Goal: Task Accomplishment & Management: Manage account settings

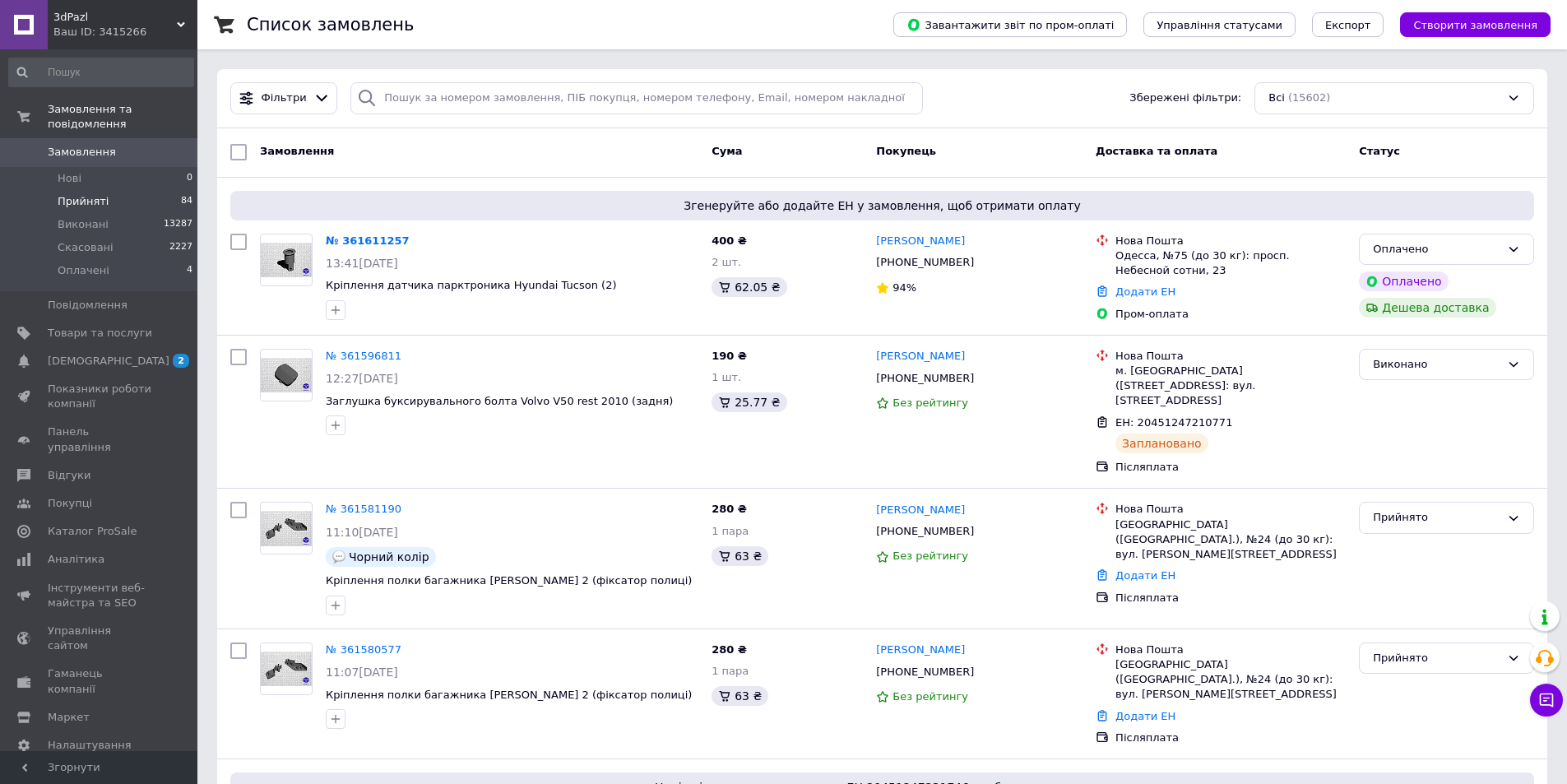
click at [88, 194] on span "Прийняті" at bounding box center [83, 202] width 51 height 15
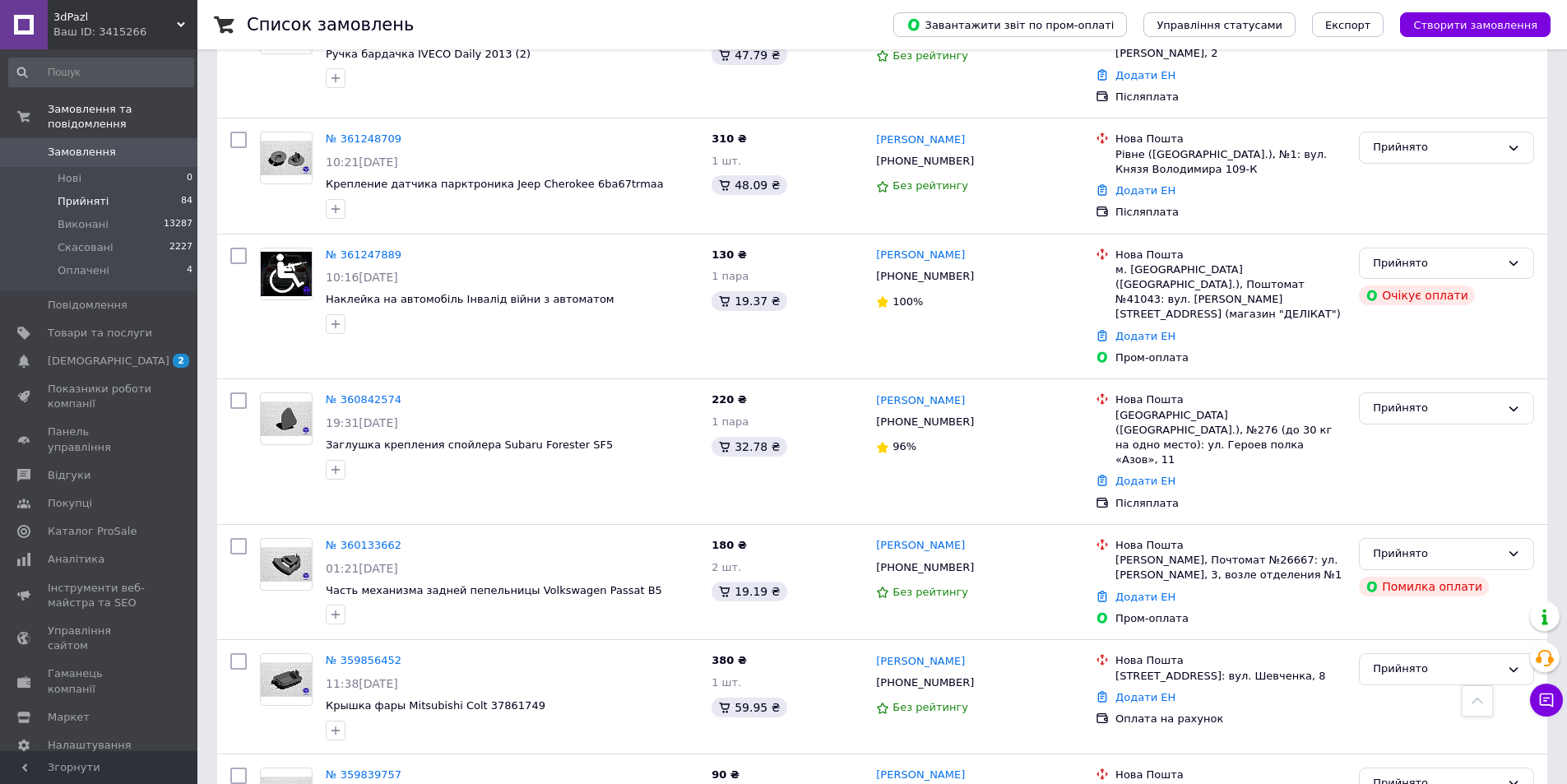
scroll to position [1234, 0]
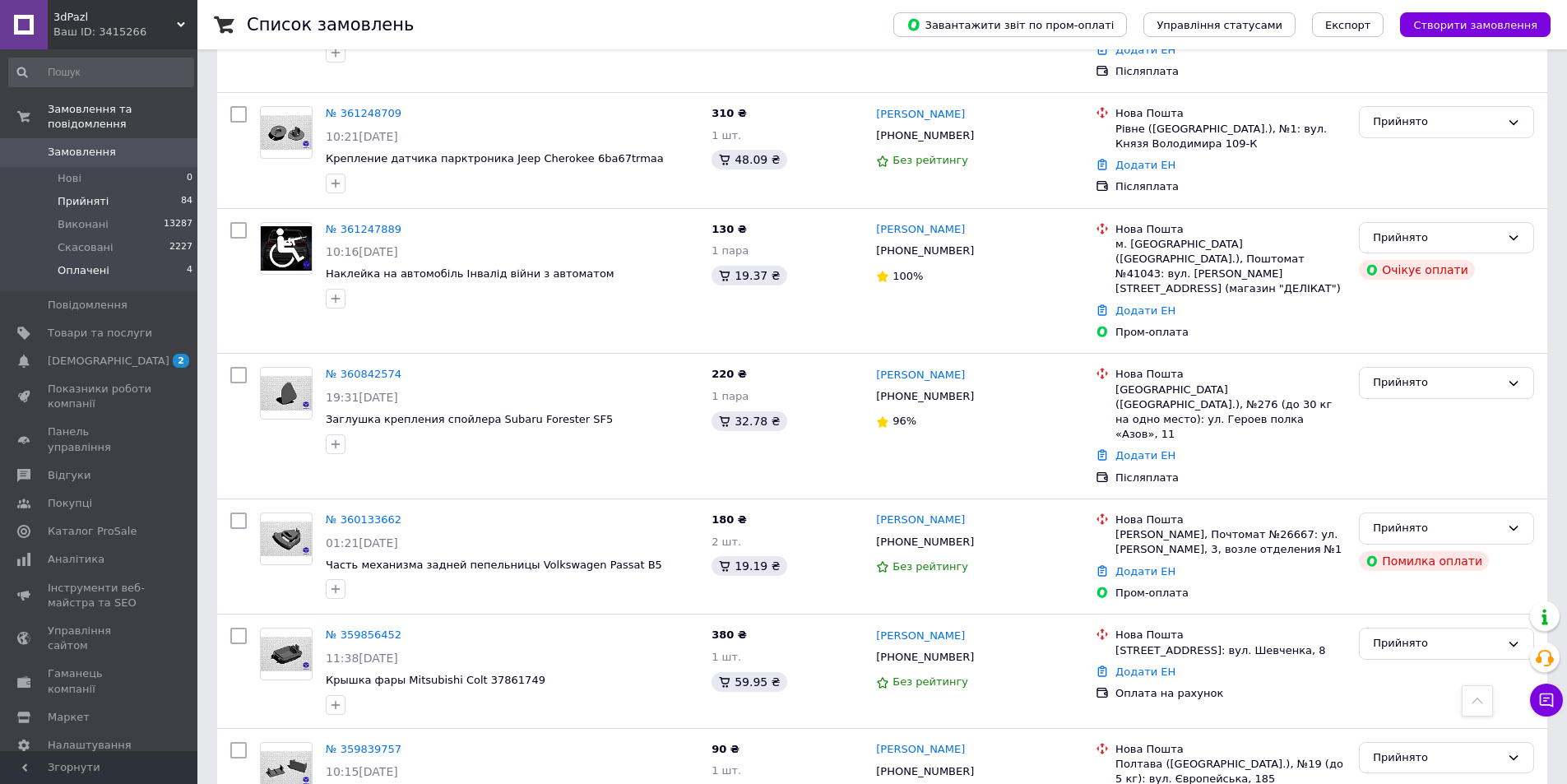
click at [95, 263] on span "Оплачені" at bounding box center [83, 271] width 52 height 15
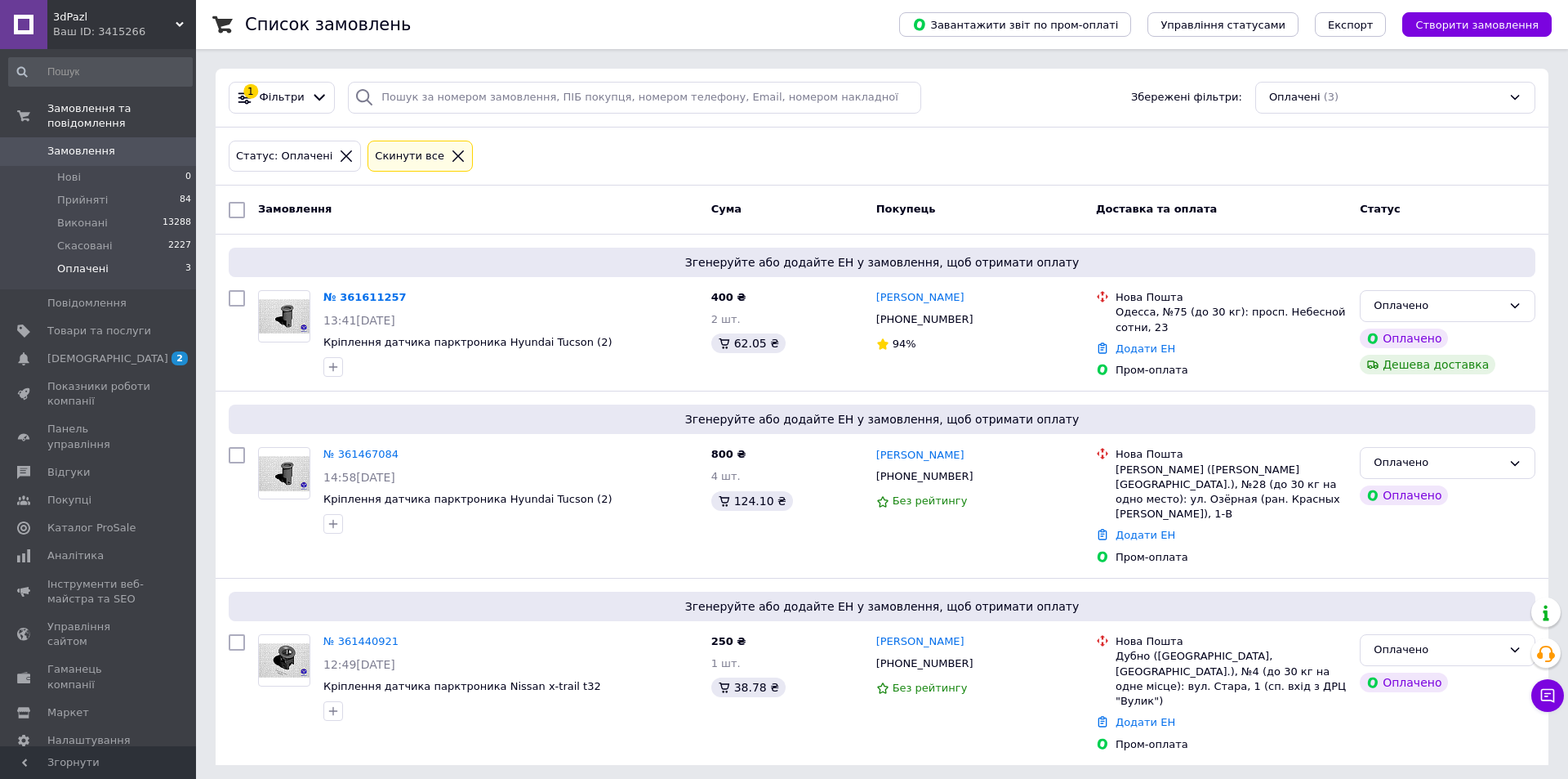
click at [85, 262] on span "Оплачені" at bounding box center [83, 269] width 52 height 15
click at [89, 193] on span "Прийняті" at bounding box center [83, 200] width 51 height 15
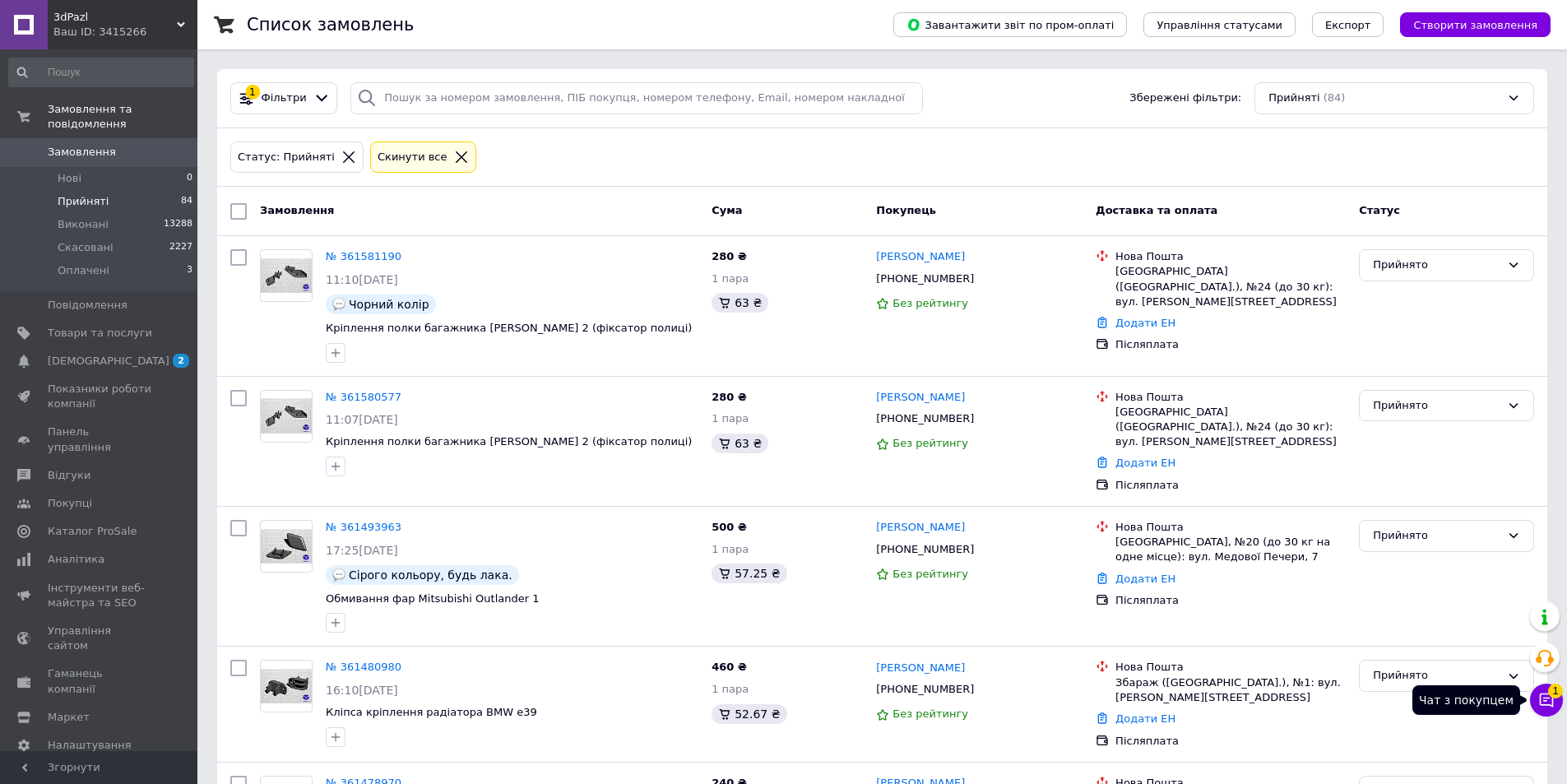
click at [1544, 693] on icon at bounding box center [1547, 700] width 14 height 14
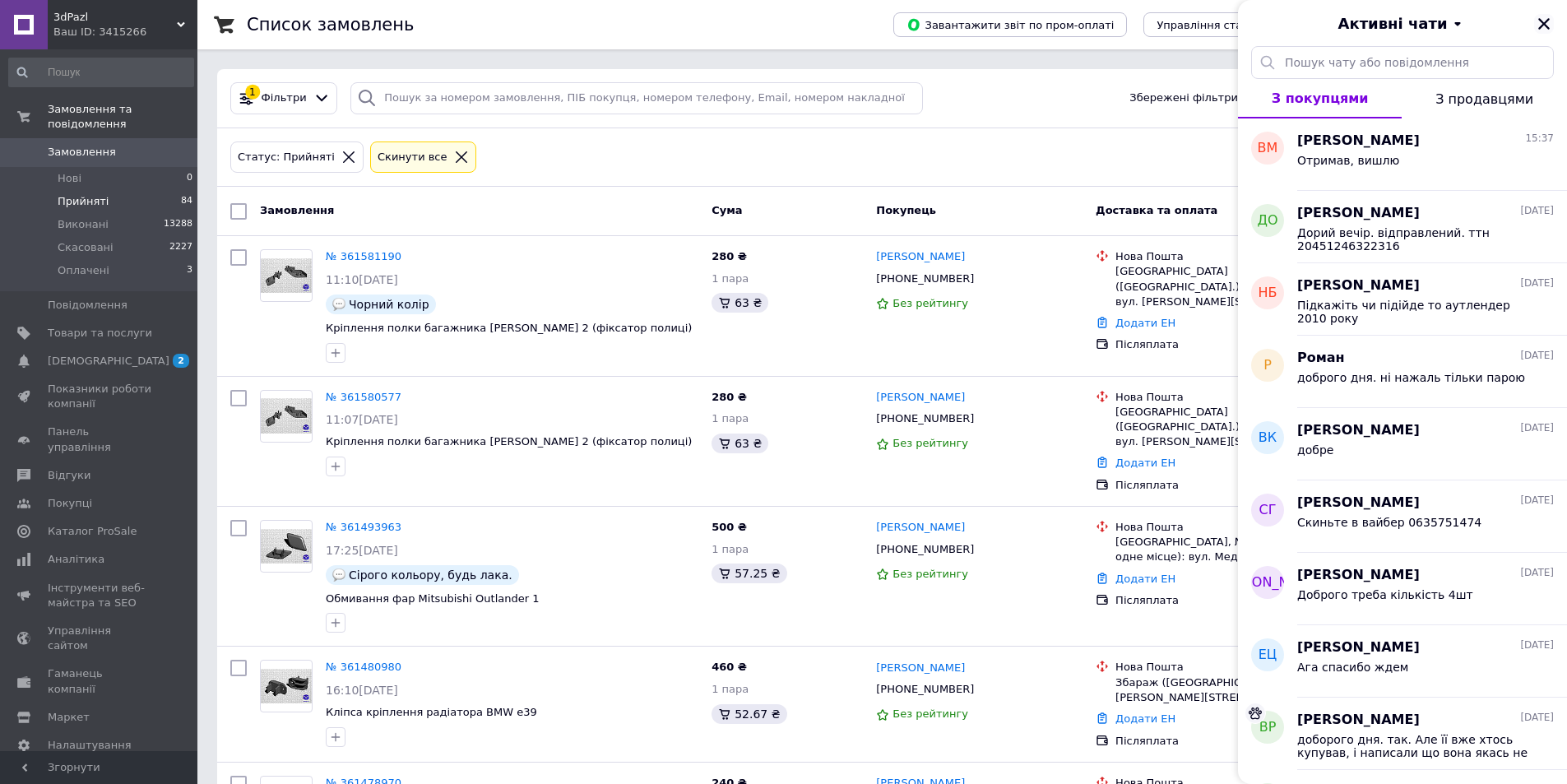
click at [1544, 24] on icon "Закрити" at bounding box center [1544, 24] width 11 height 11
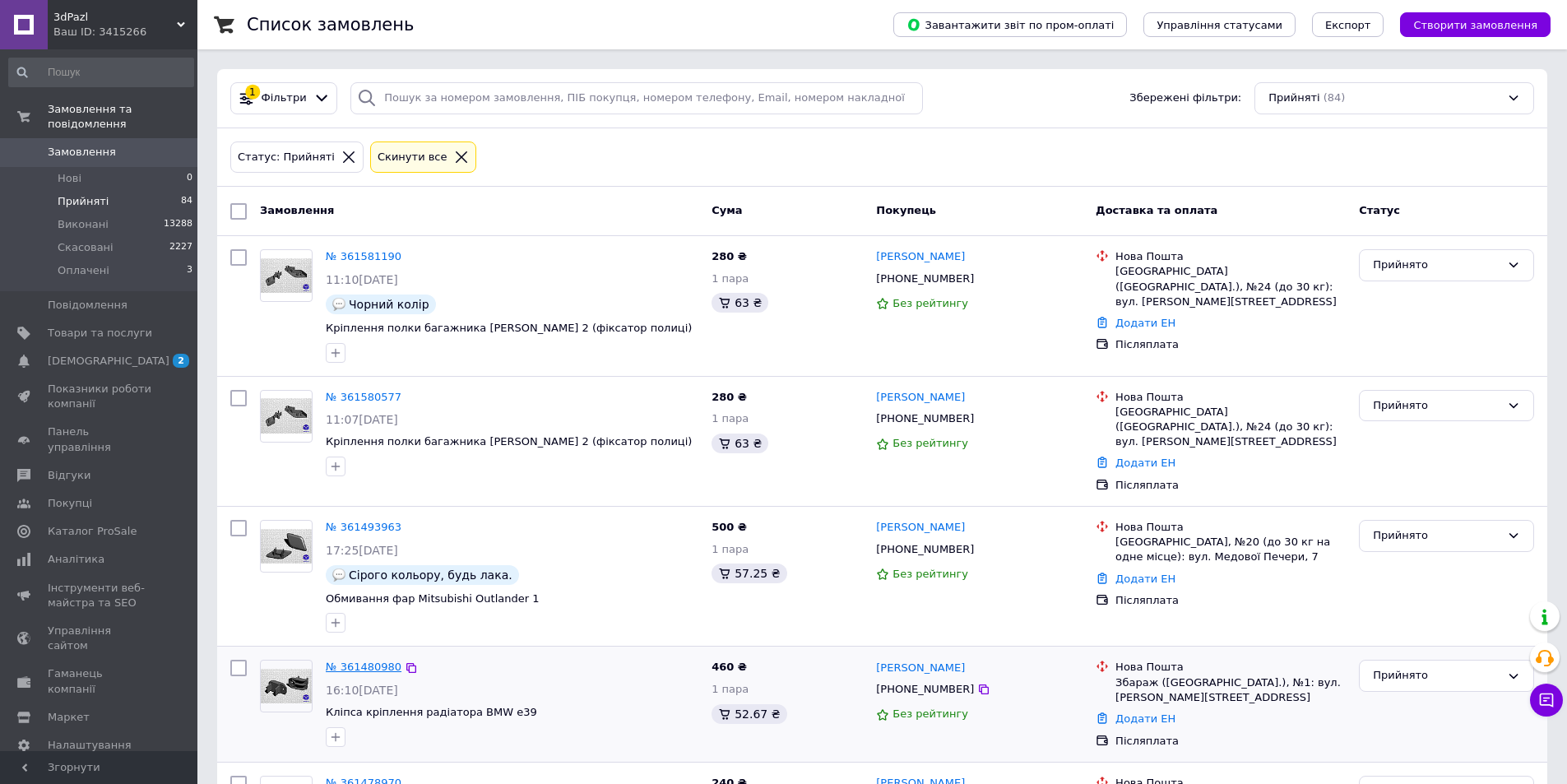
click at [365, 660] on link "№ 361480980" at bounding box center [364, 666] width 76 height 12
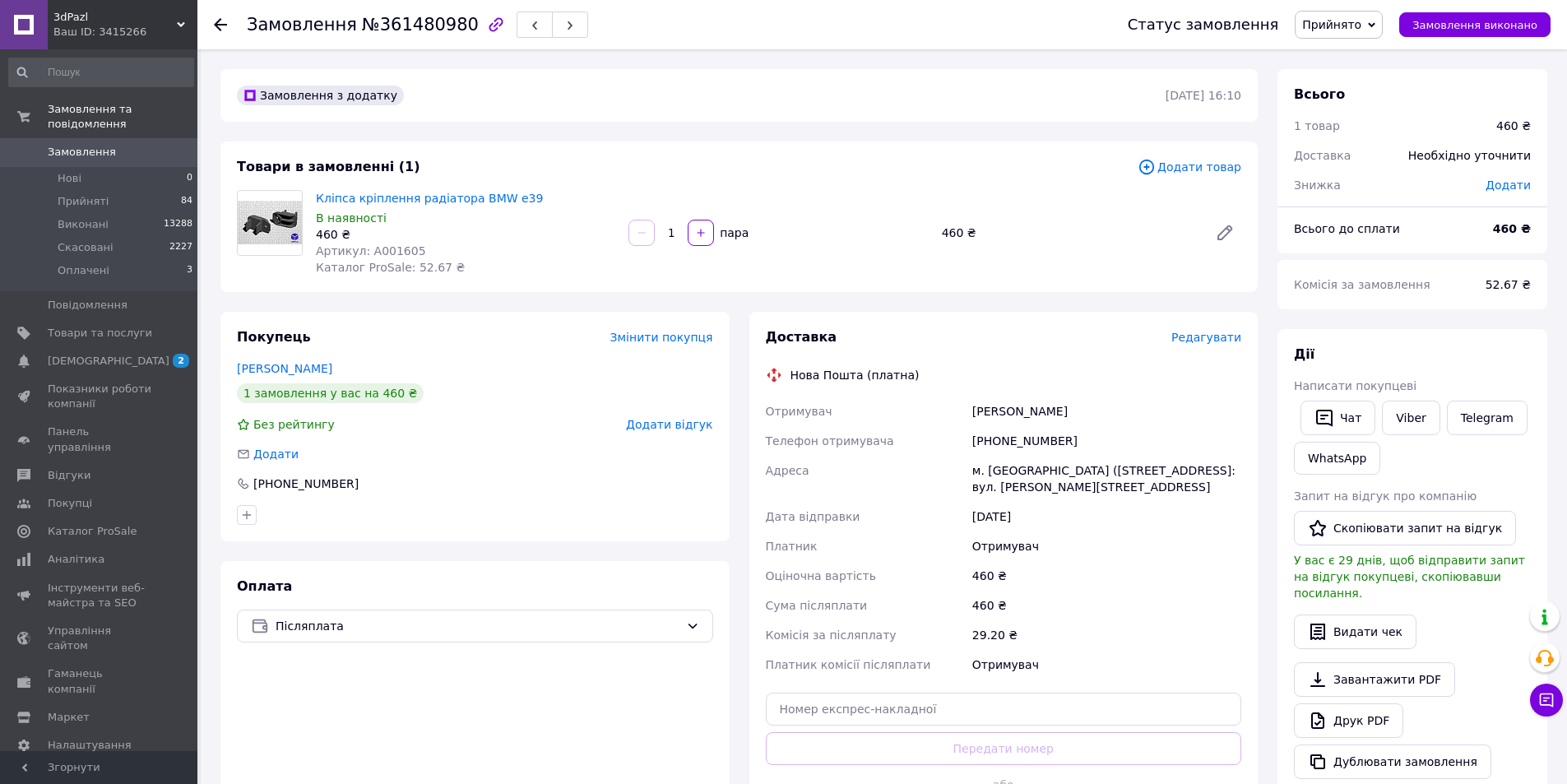
click at [1016, 437] on div "[PHONE_NUMBER]" at bounding box center [1107, 440] width 276 height 29
copy div "[PHONE_NUMBER]"
click at [990, 412] on div "Крисоватий Олександр" at bounding box center [1107, 411] width 276 height 29
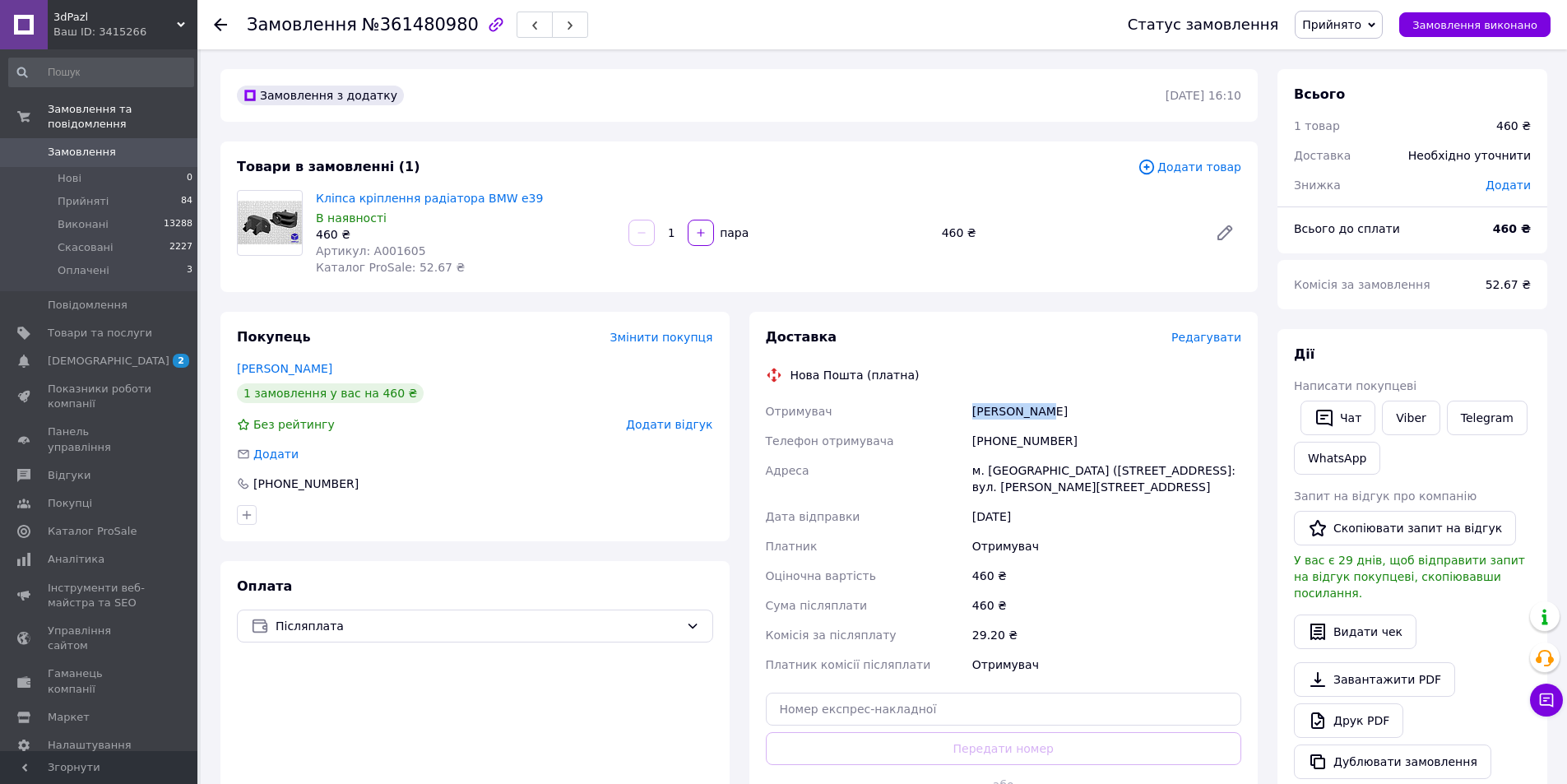
click at [990, 412] on div "Крисоватий Олександр" at bounding box center [1107, 411] width 276 height 29
copy div "Крисоватий Олександр"
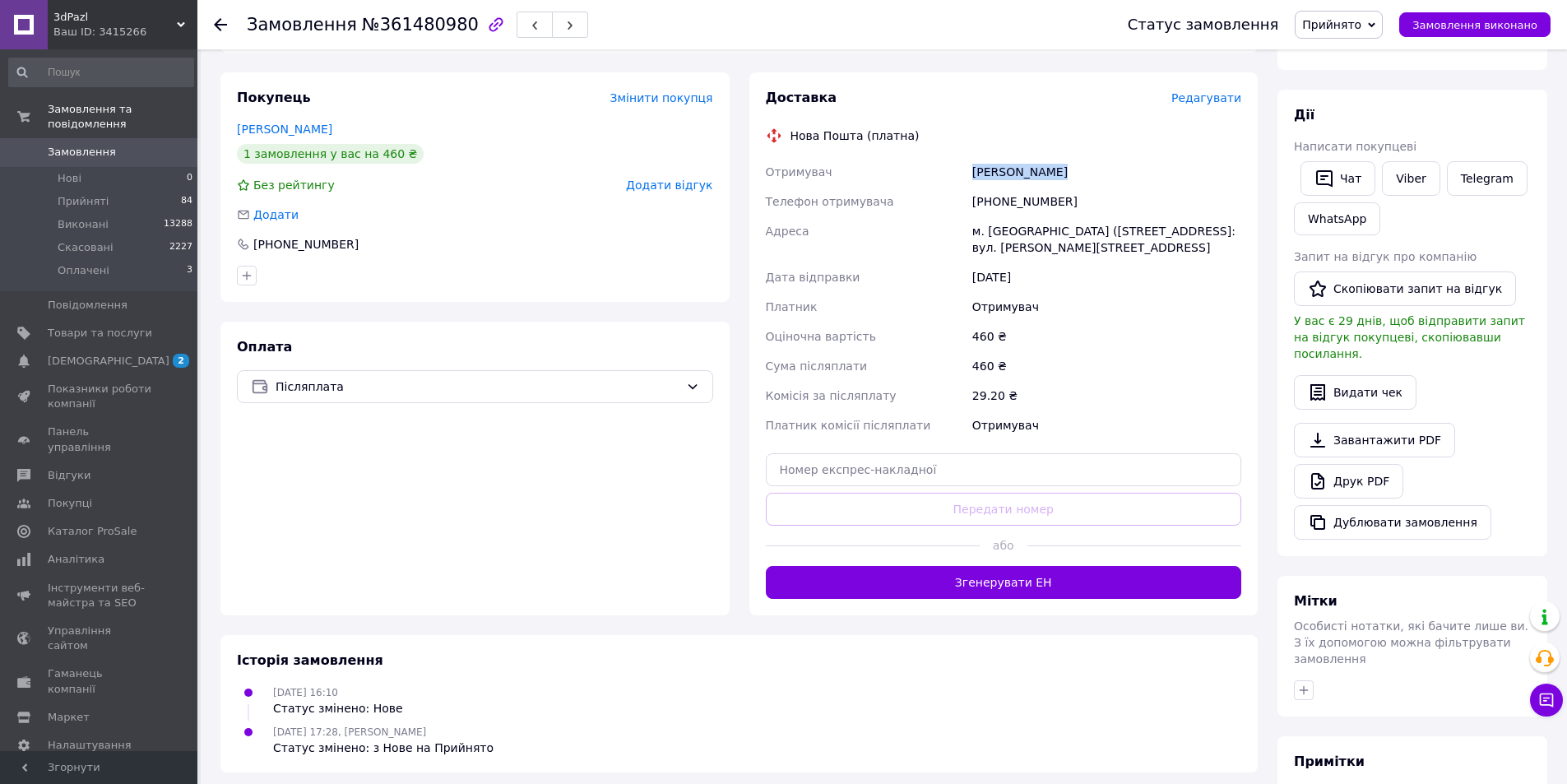
scroll to position [247, 0]
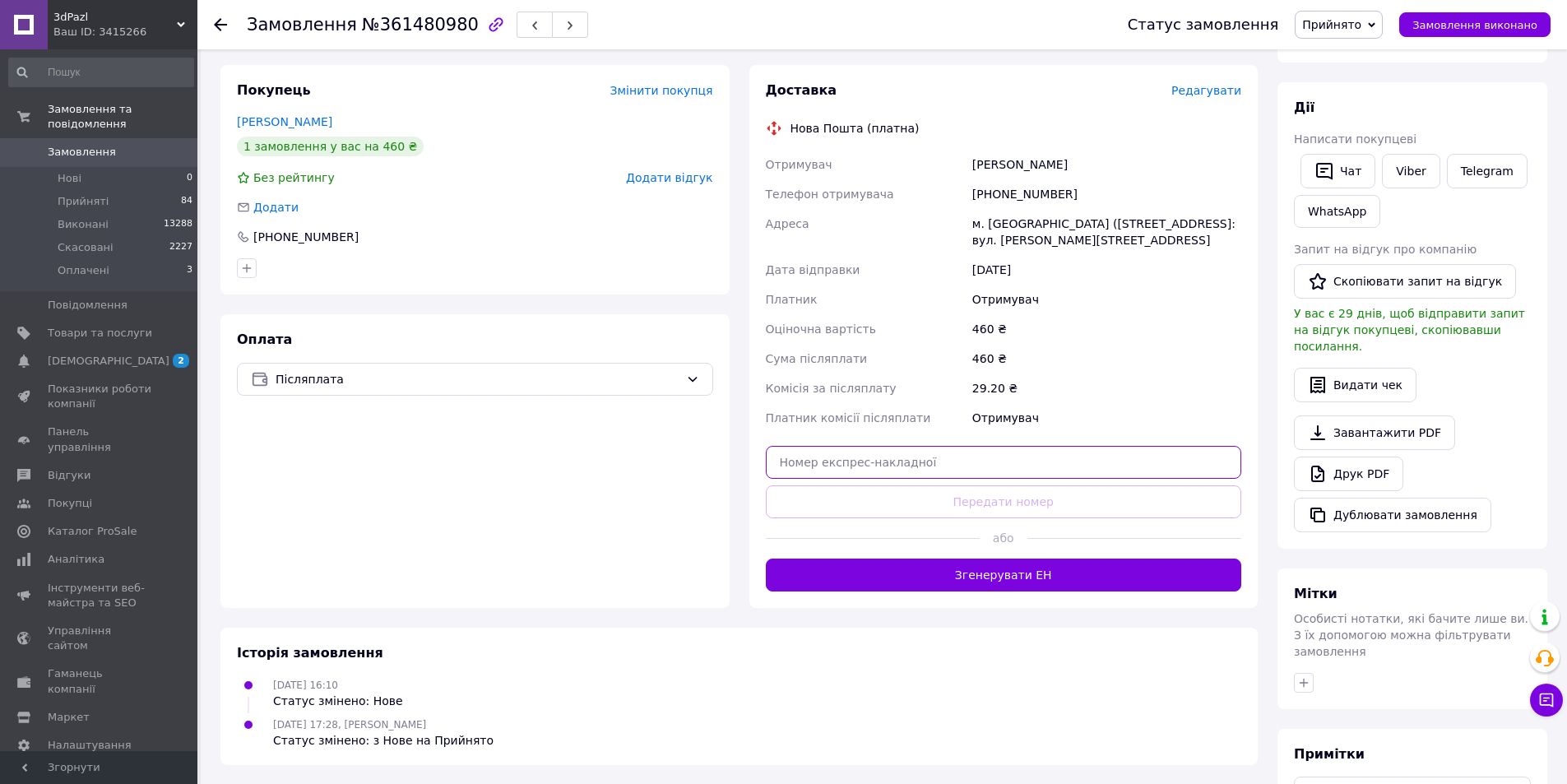
click at [922, 455] on input "text" at bounding box center [1003, 462] width 477 height 33
paste input "20451247302308"
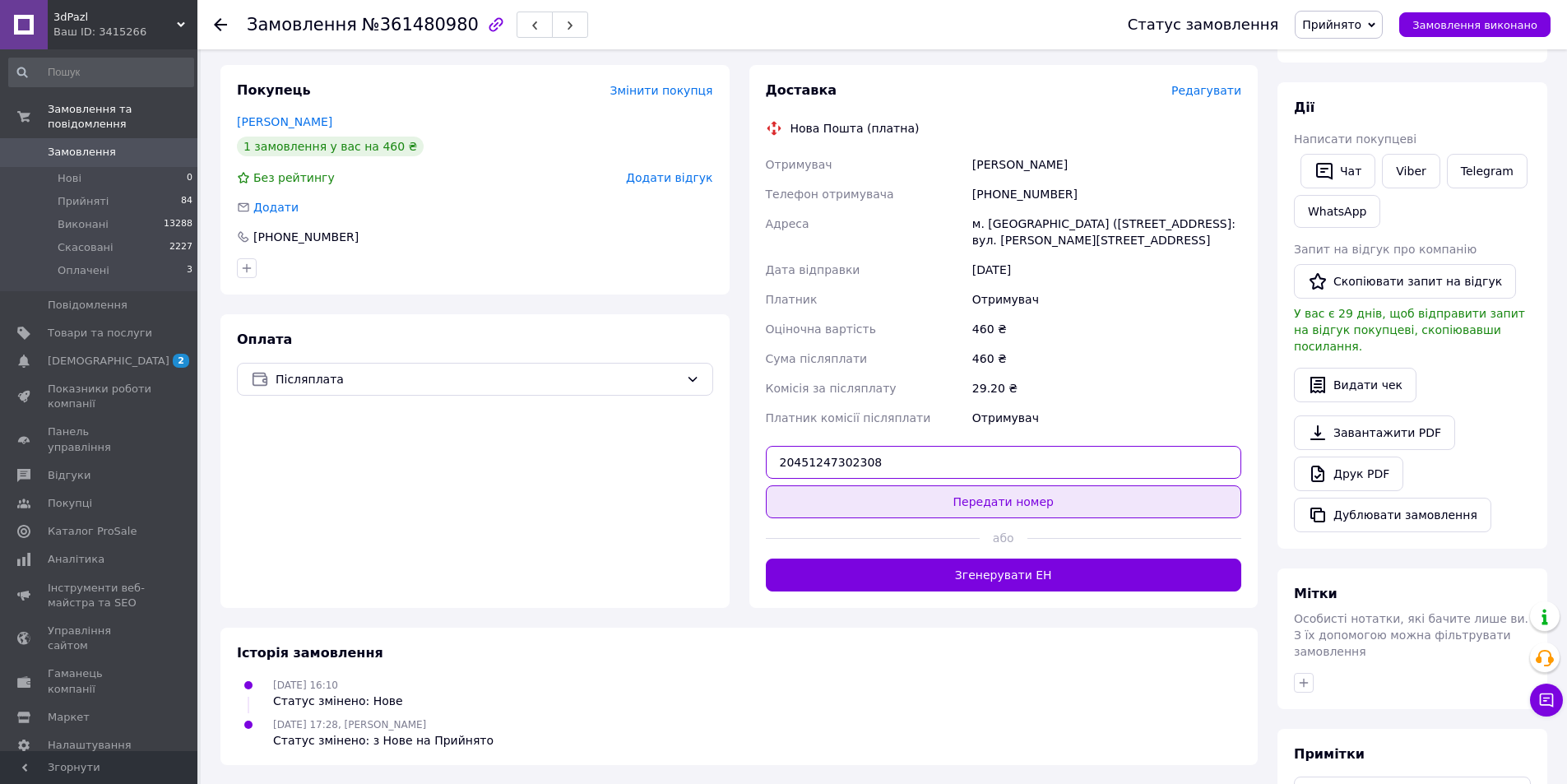
type input "20451247302308"
click at [934, 506] on button "Передати номер" at bounding box center [1003, 501] width 477 height 33
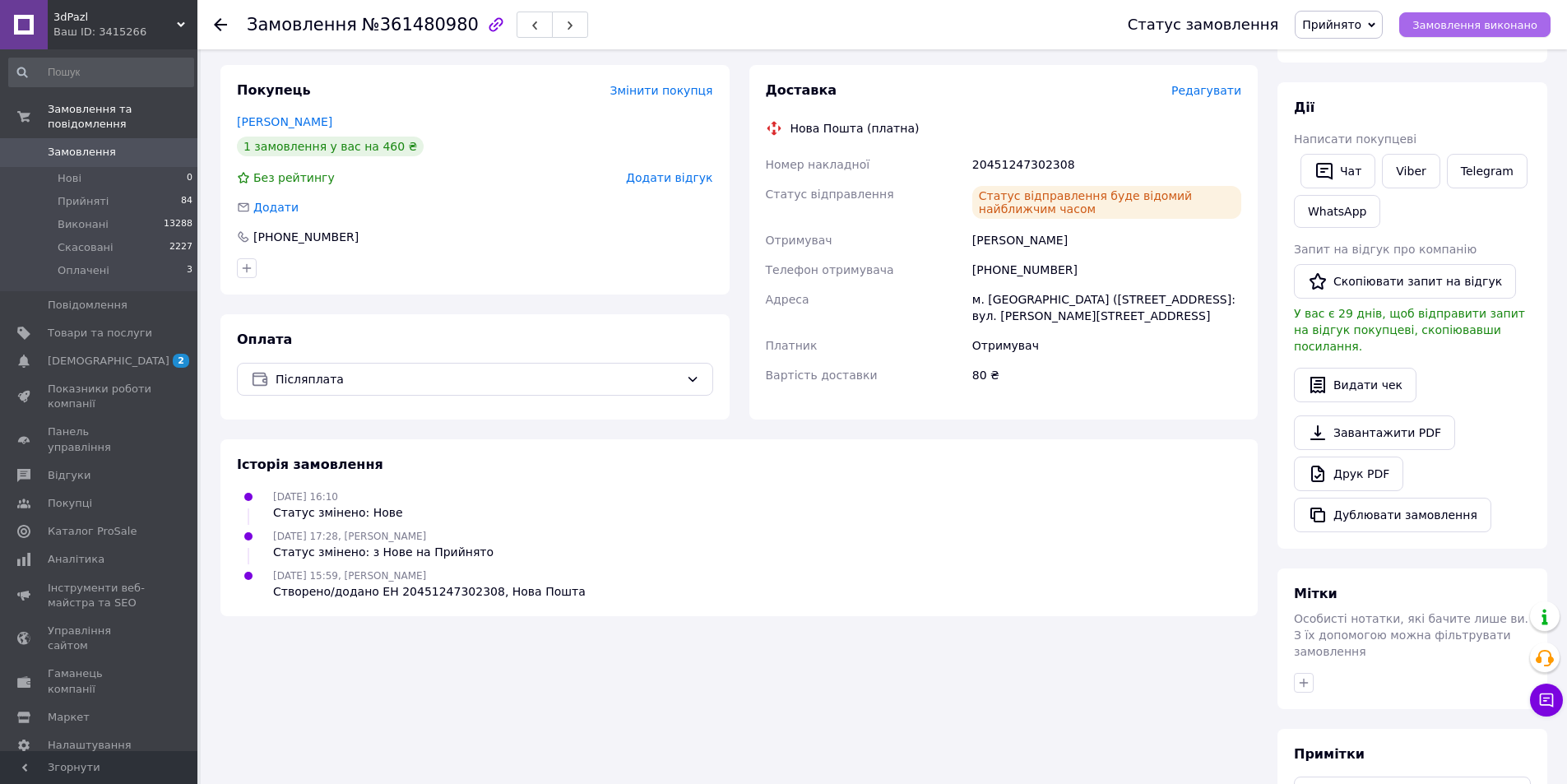
click at [1445, 28] on span "Замовлення виконано" at bounding box center [1475, 25] width 125 height 12
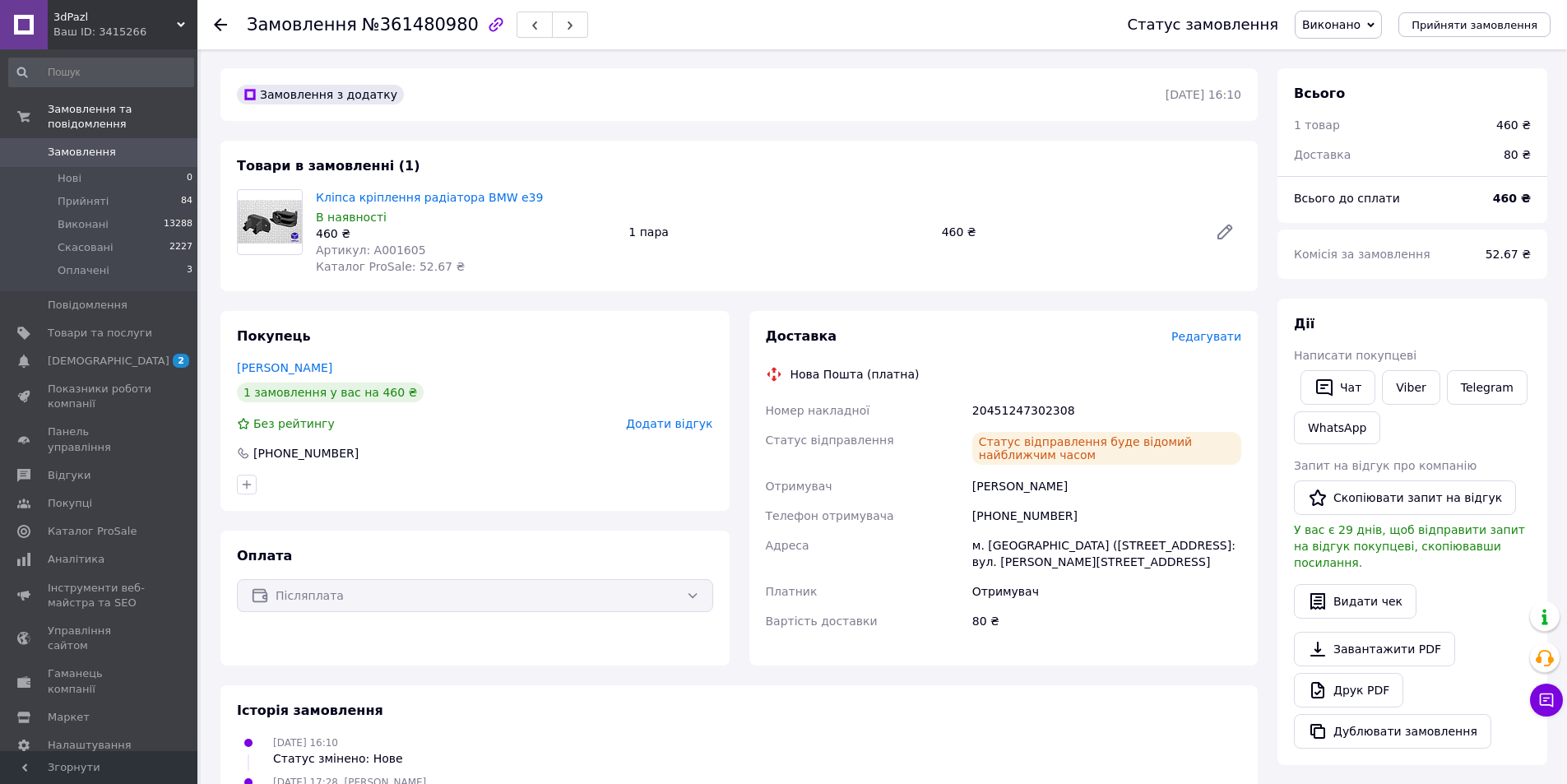
scroll to position [0, 0]
click at [97, 194] on span "Прийняті" at bounding box center [83, 202] width 51 height 15
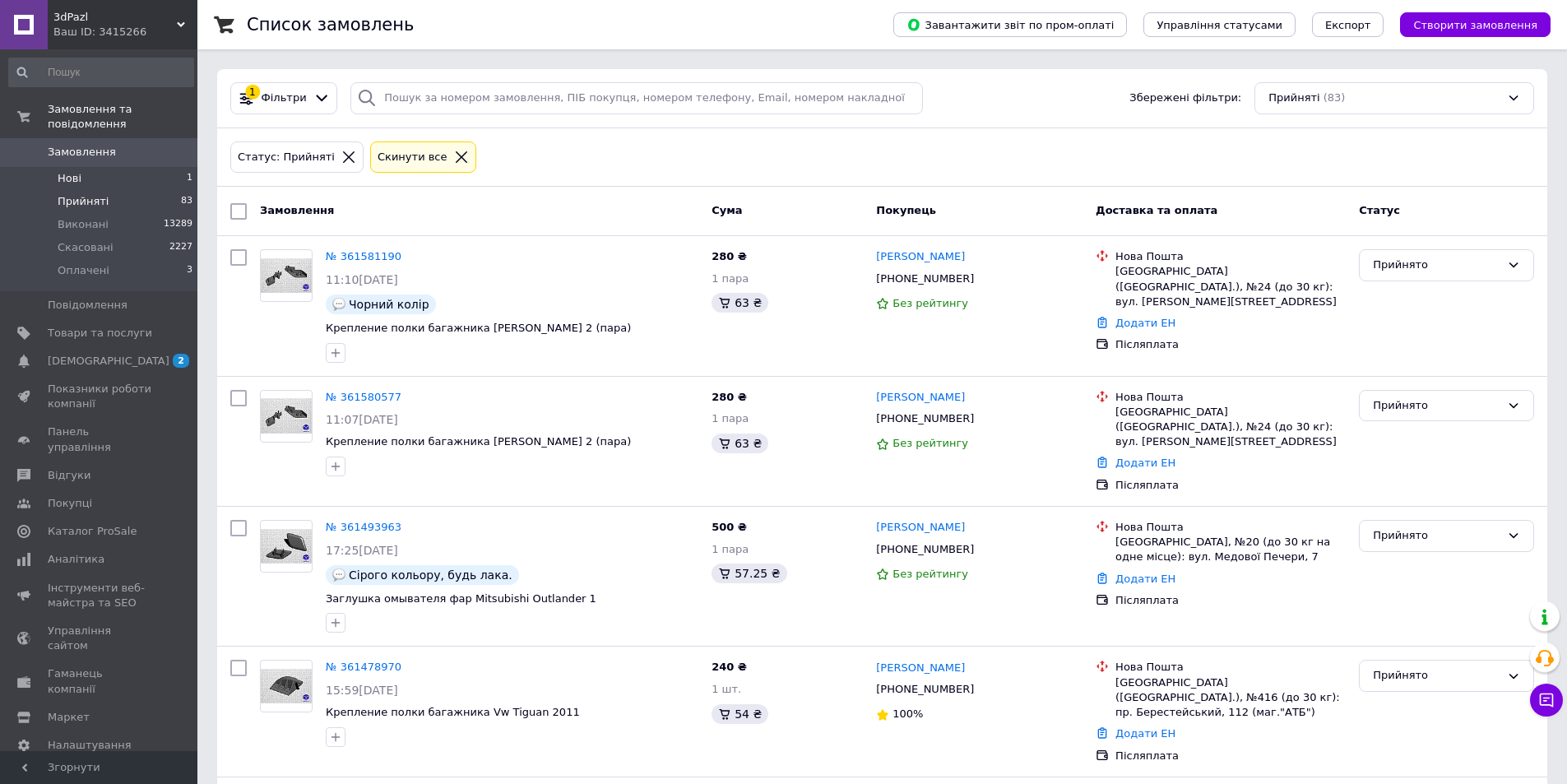
click at [76, 171] on span "Нові" at bounding box center [69, 179] width 24 height 15
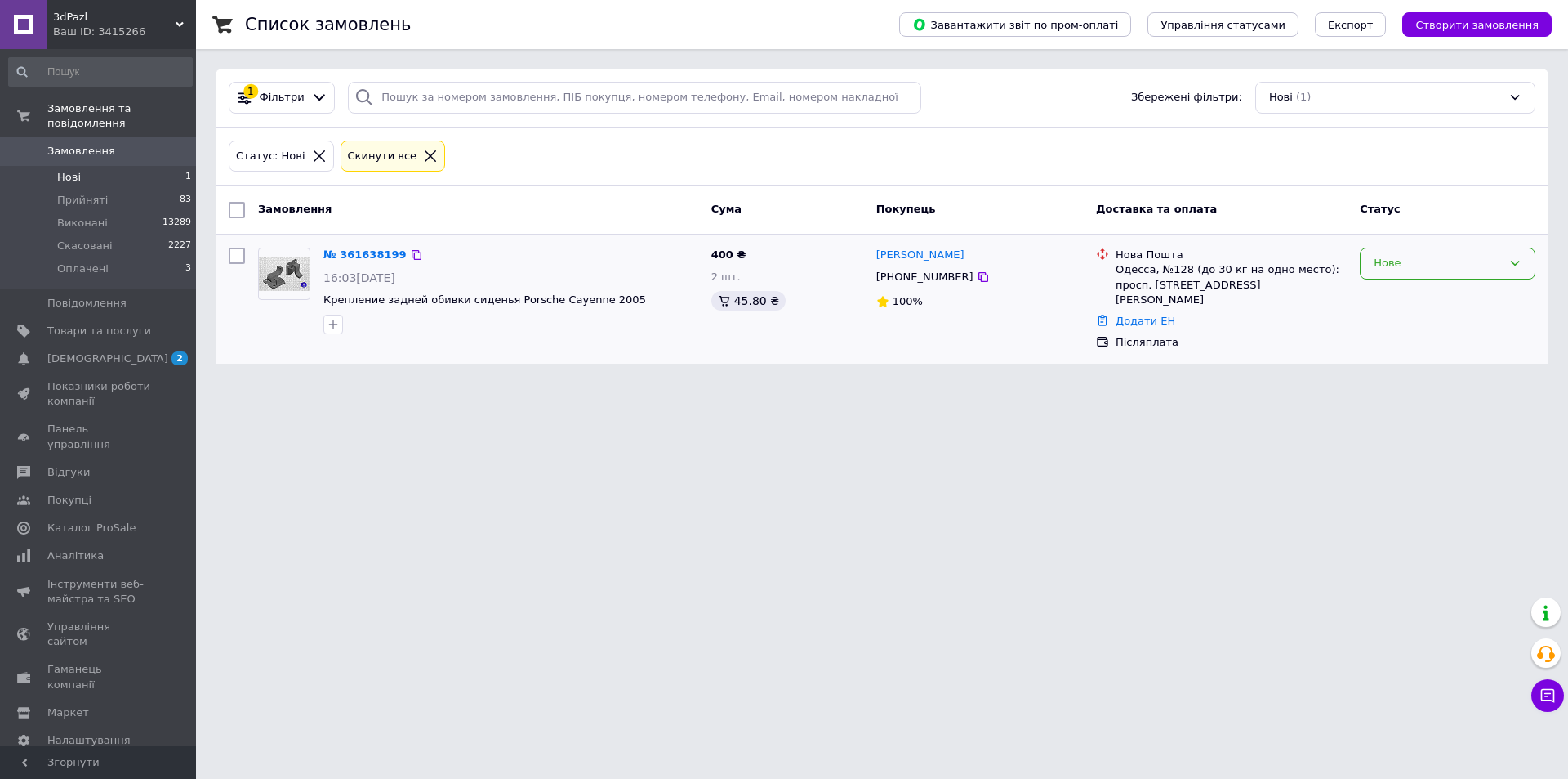
click at [1433, 263] on div "Нове" at bounding box center [1438, 263] width 128 height 17
click at [1423, 294] on li "Прийнято" at bounding box center [1448, 297] width 174 height 30
drag, startPoint x: 615, startPoint y: 294, endPoint x: 325, endPoint y: 294, distance: 290.0
click at [325, 294] on span "Крепление задней обивки сиденья Porsche Cayenne 2005" at bounding box center [511, 300] width 375 height 15
copy span "Крепление задней обивки сиденья Porsche Cayenne 2005"
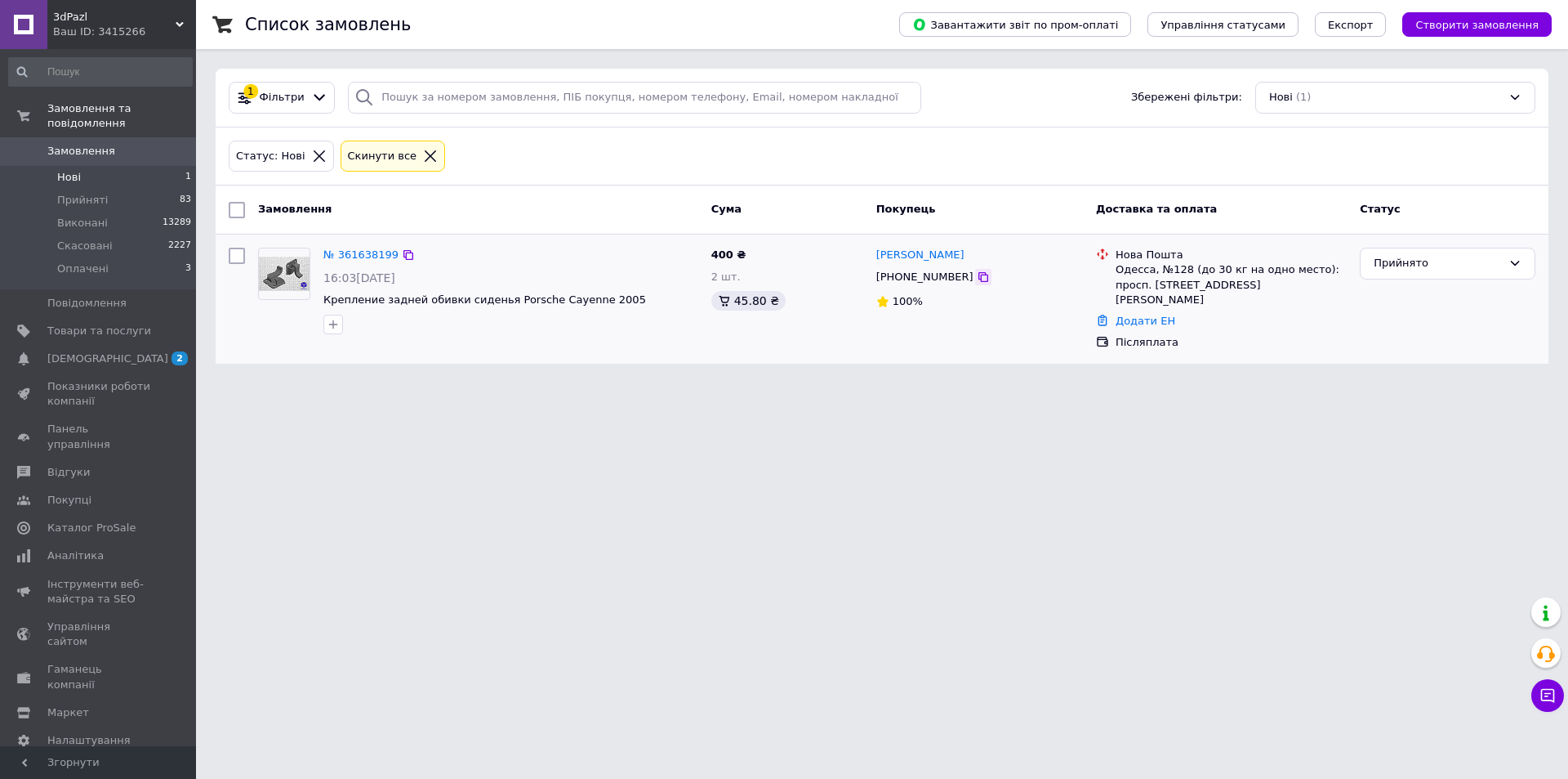
click at [977, 276] on icon at bounding box center [984, 277] width 13 height 13
click at [93, 193] on span "Прийняті" at bounding box center [83, 200] width 51 height 15
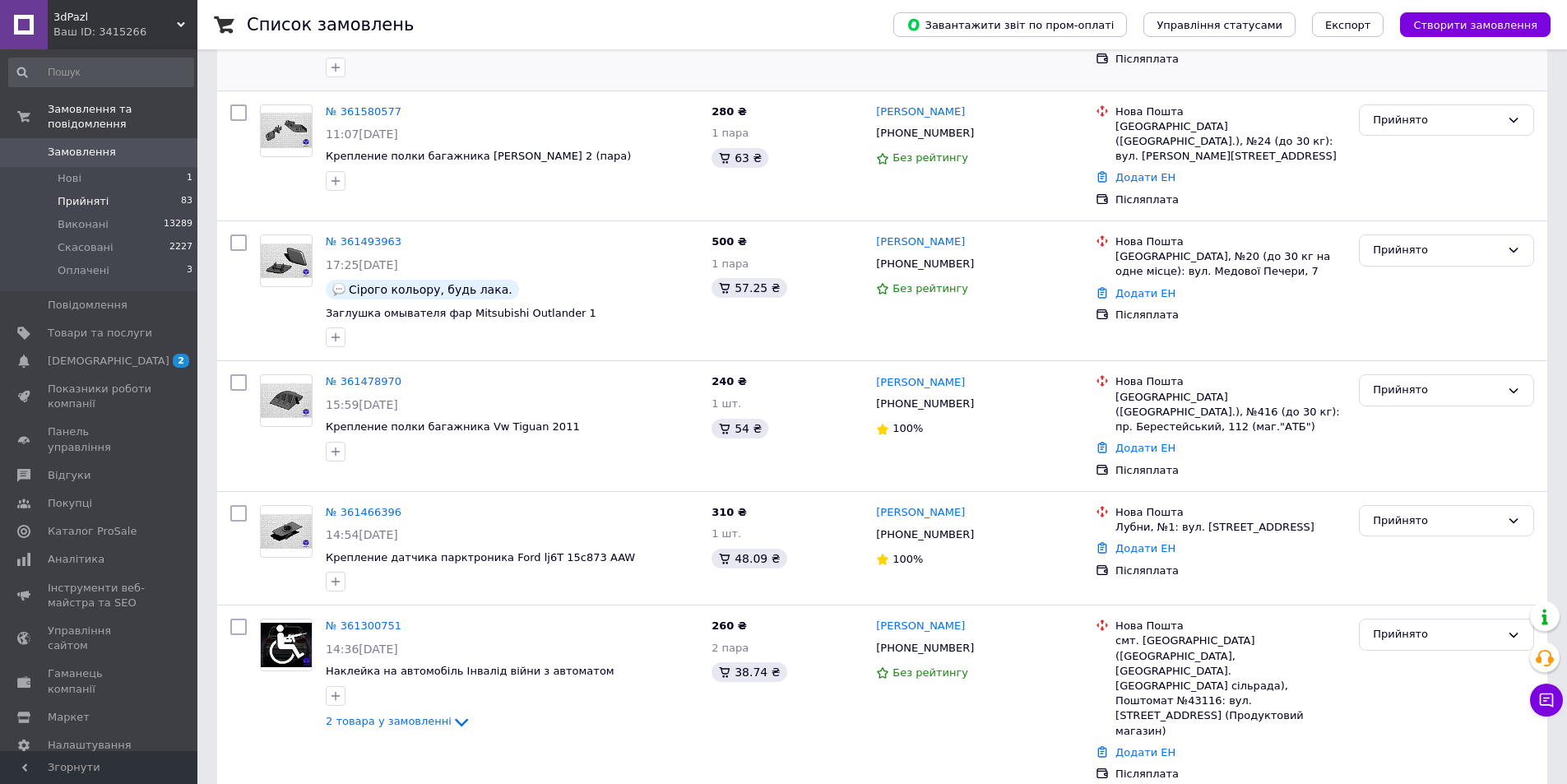
scroll to position [329, 0]
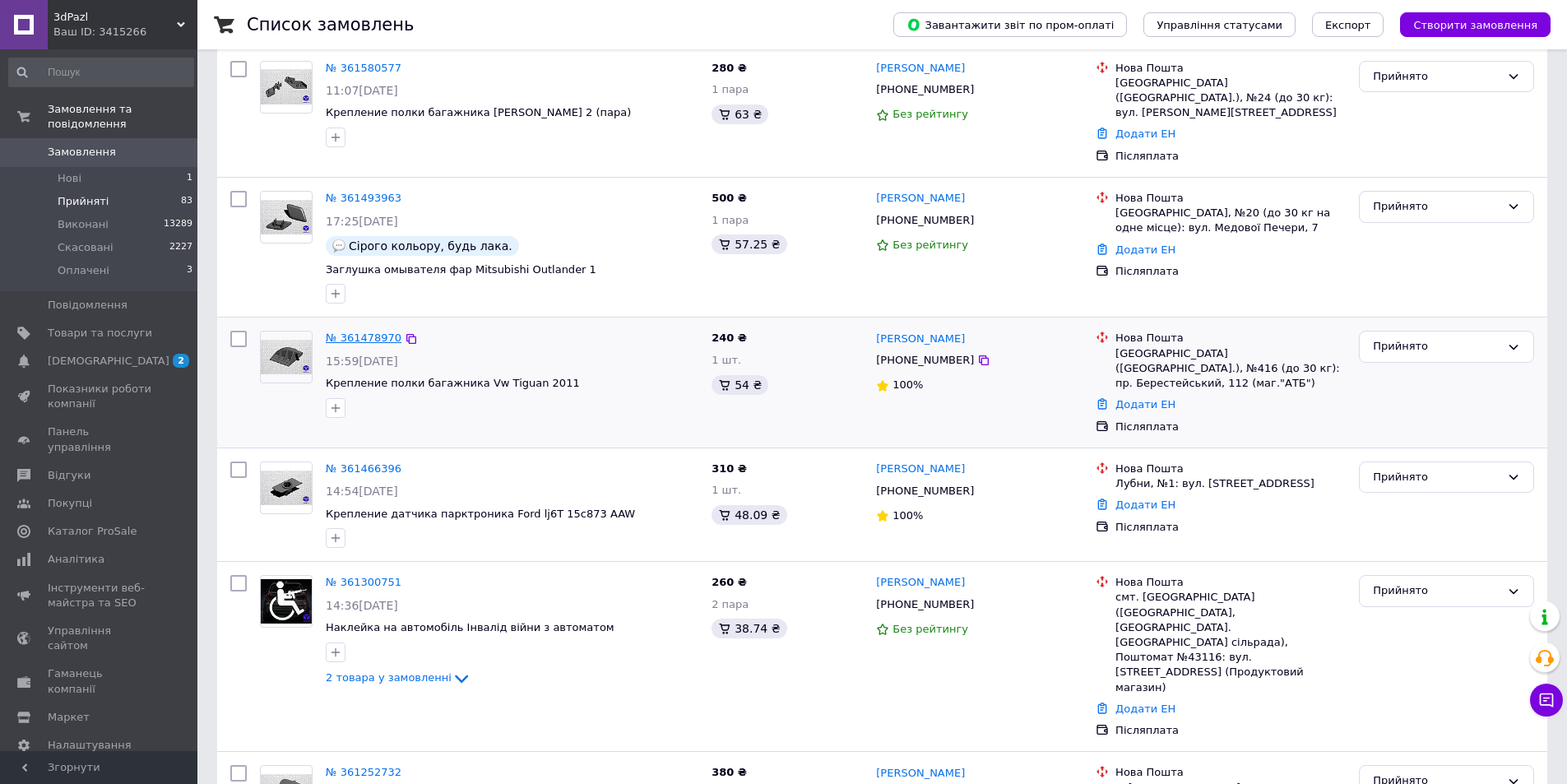
click at [359, 331] on link "№ 361478970" at bounding box center [364, 337] width 76 height 12
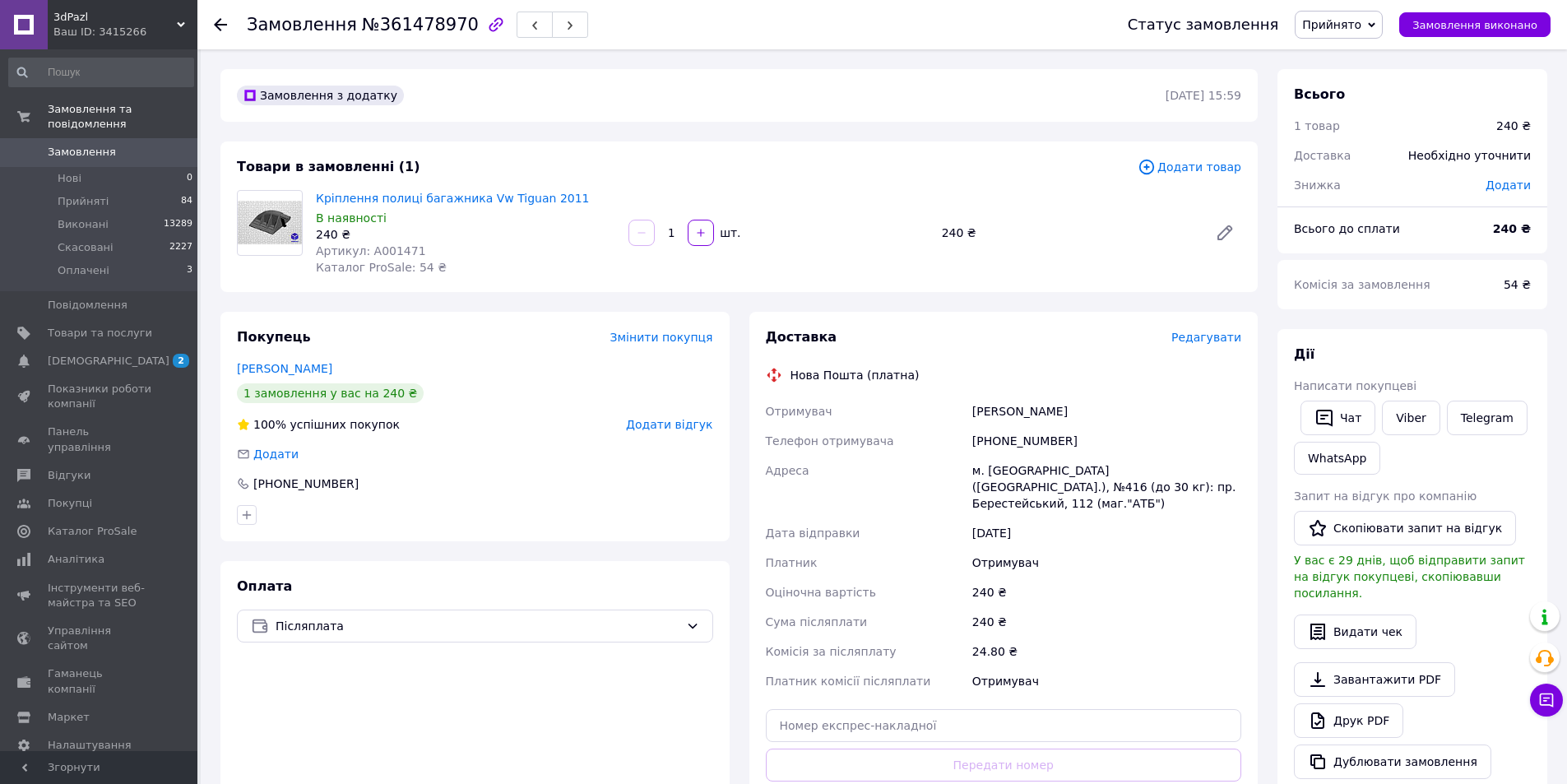
click at [1016, 440] on div "[PHONE_NUMBER]" at bounding box center [1107, 440] width 276 height 29
copy div "[PHONE_NUMBER]"
drag, startPoint x: 1073, startPoint y: 413, endPoint x: 973, endPoint y: 408, distance: 100.1
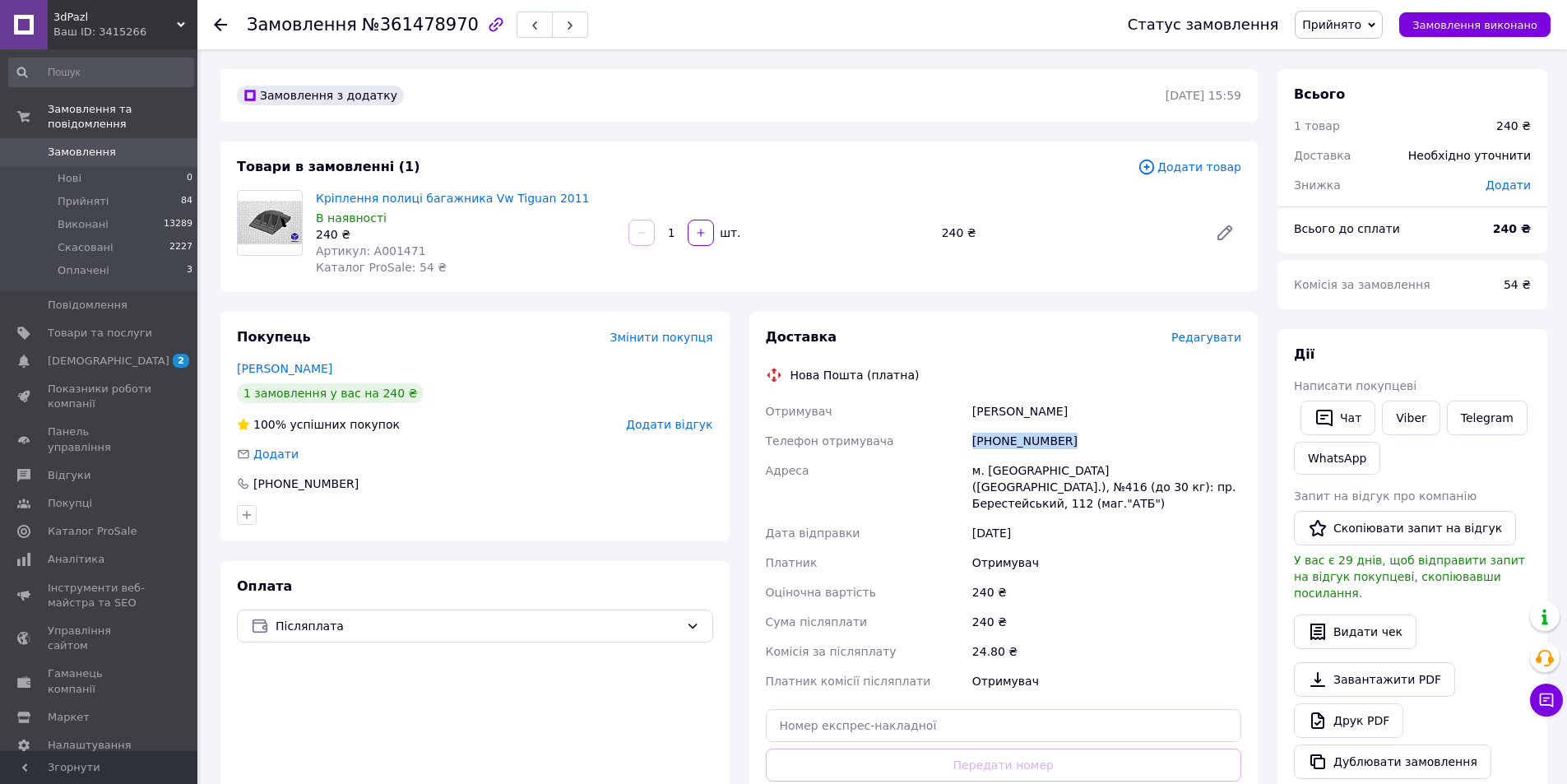
click at [973, 408] on div "Фільченко Денис" at bounding box center [1107, 411] width 276 height 29
copy div "Фільченко Денис"
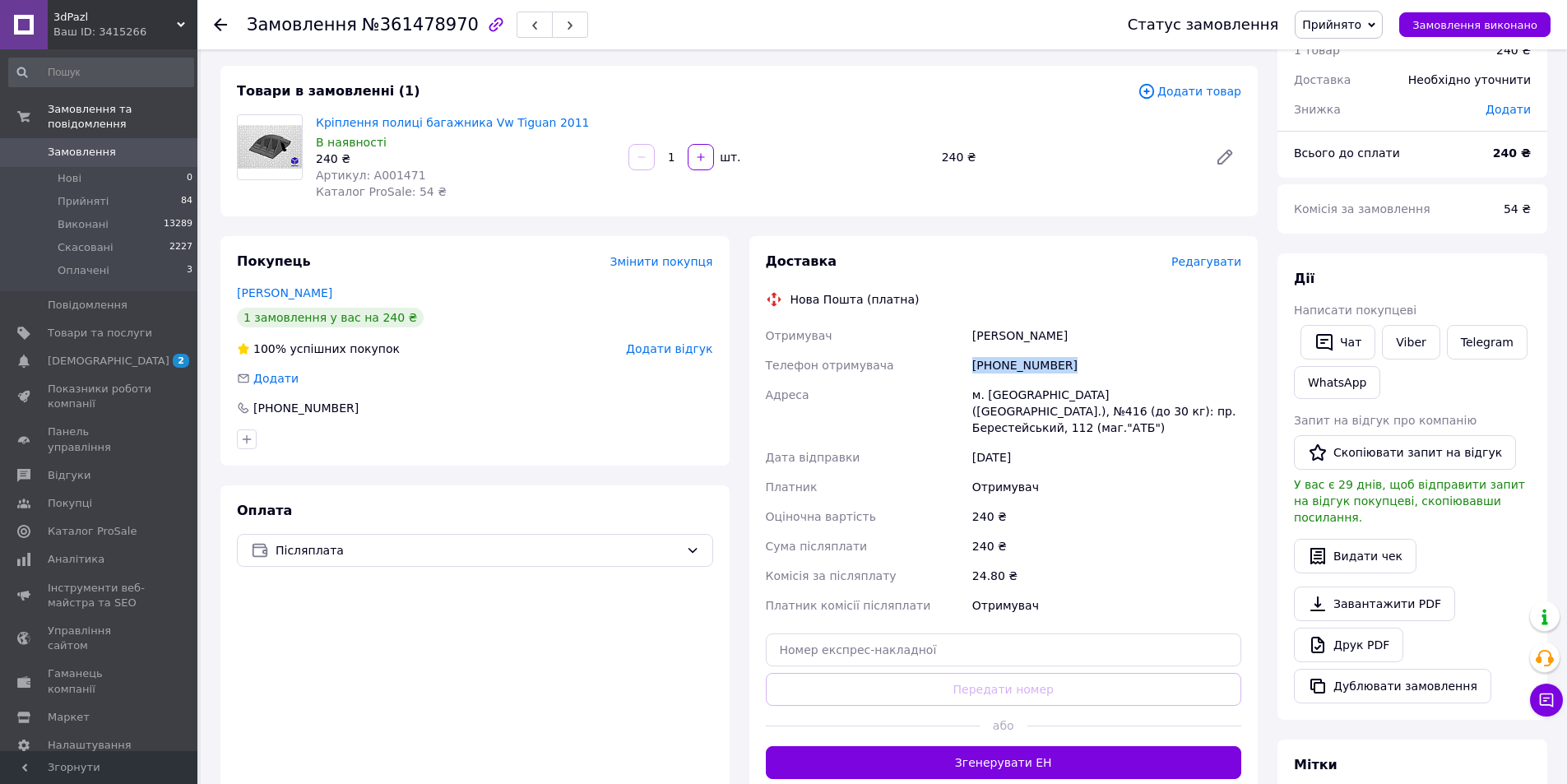
scroll to position [165, 0]
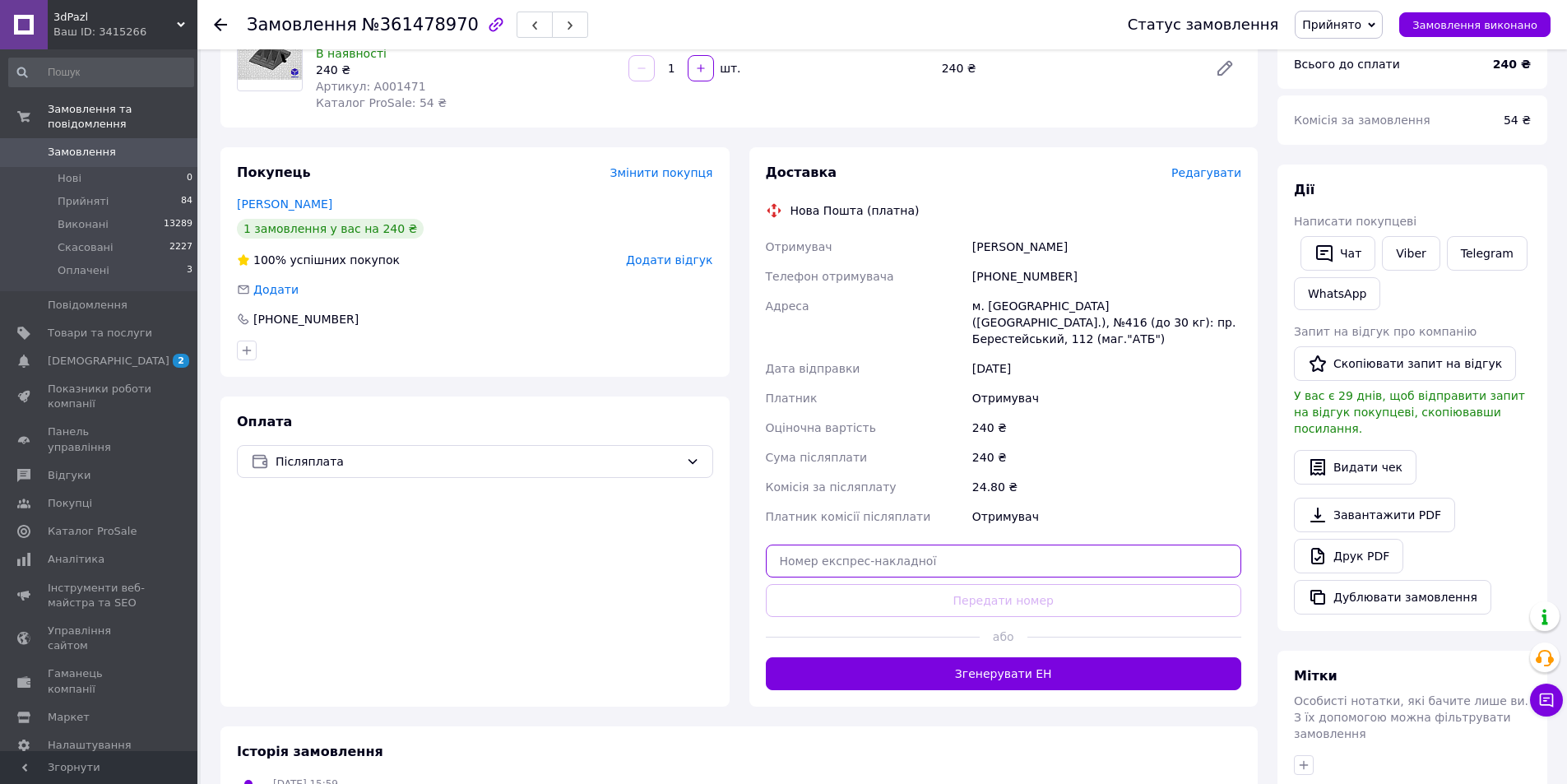
paste input "20451247318405"
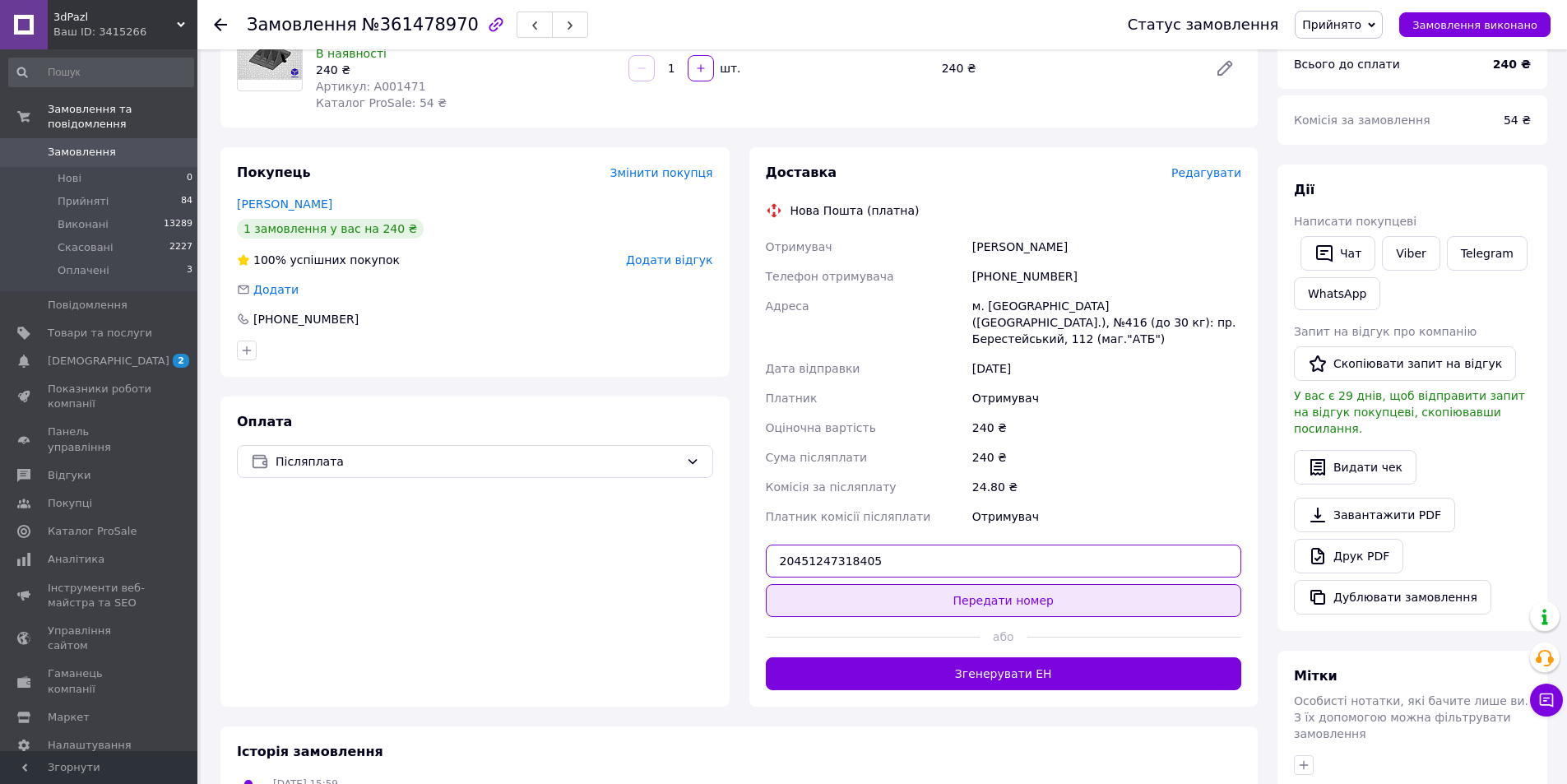
type input "20451247318405"
click at [955, 597] on button "Передати номер" at bounding box center [1003, 600] width 477 height 33
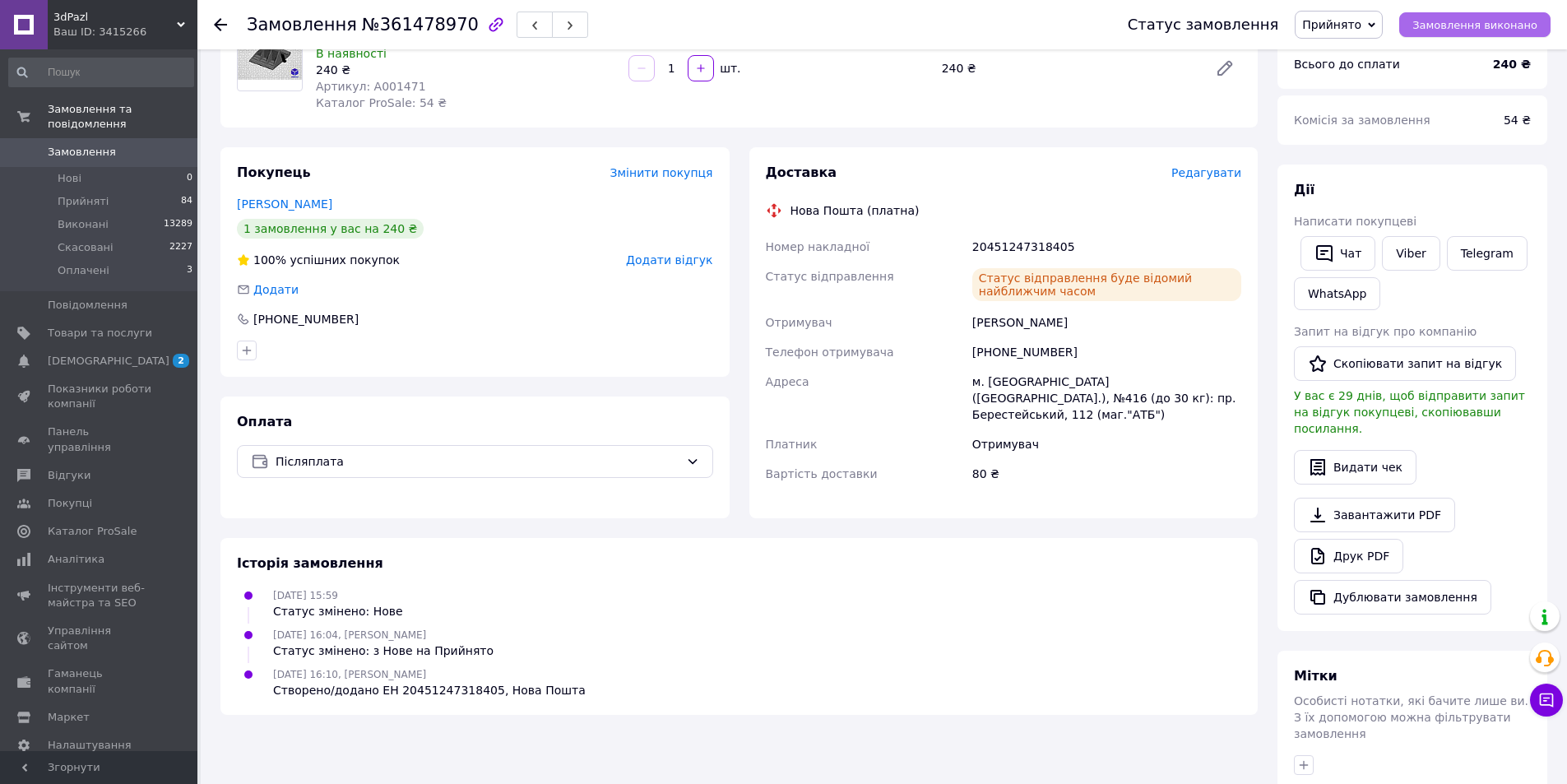
click at [1497, 26] on span "Замовлення виконано" at bounding box center [1475, 25] width 125 height 12
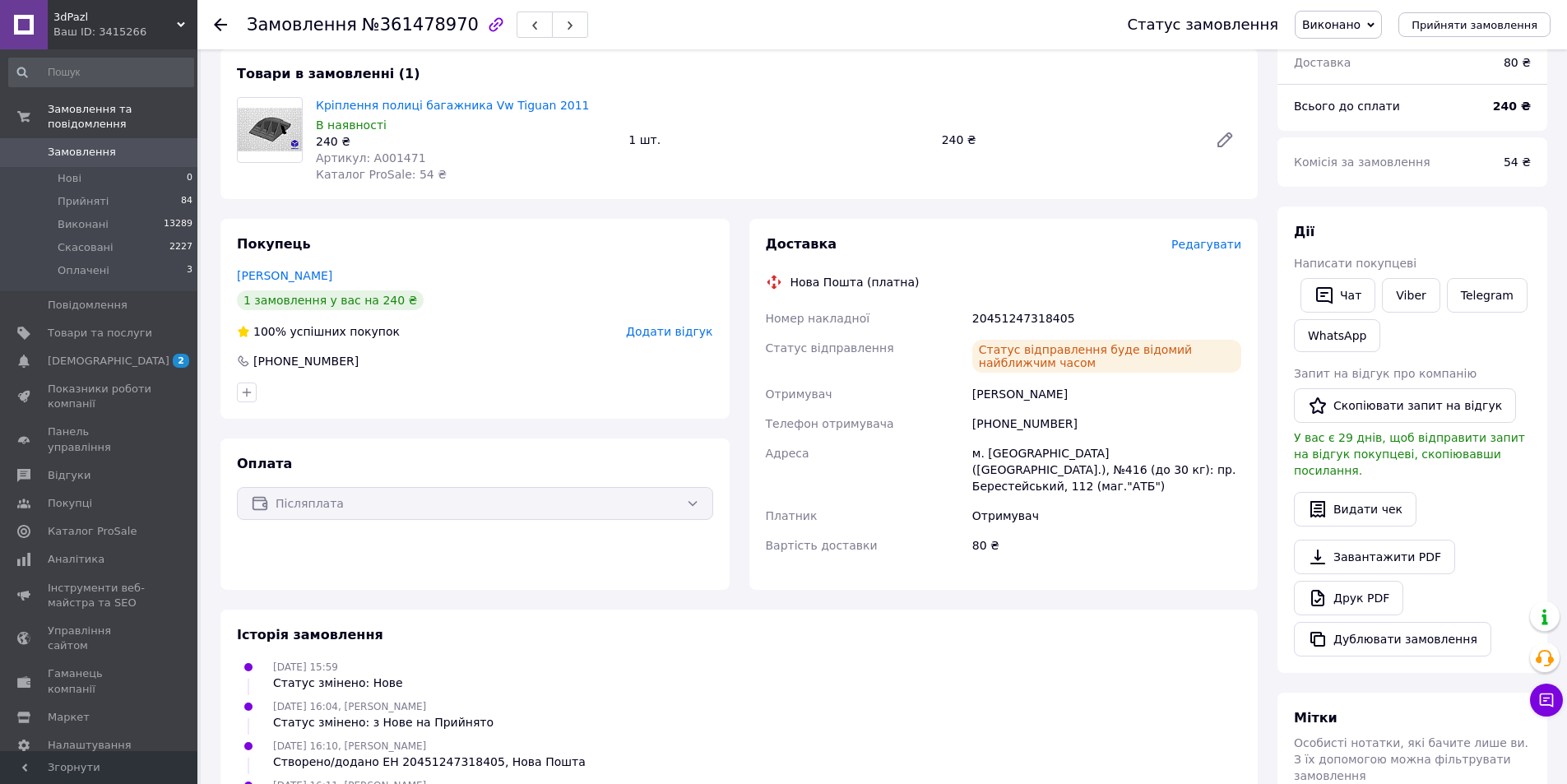
scroll to position [0, 0]
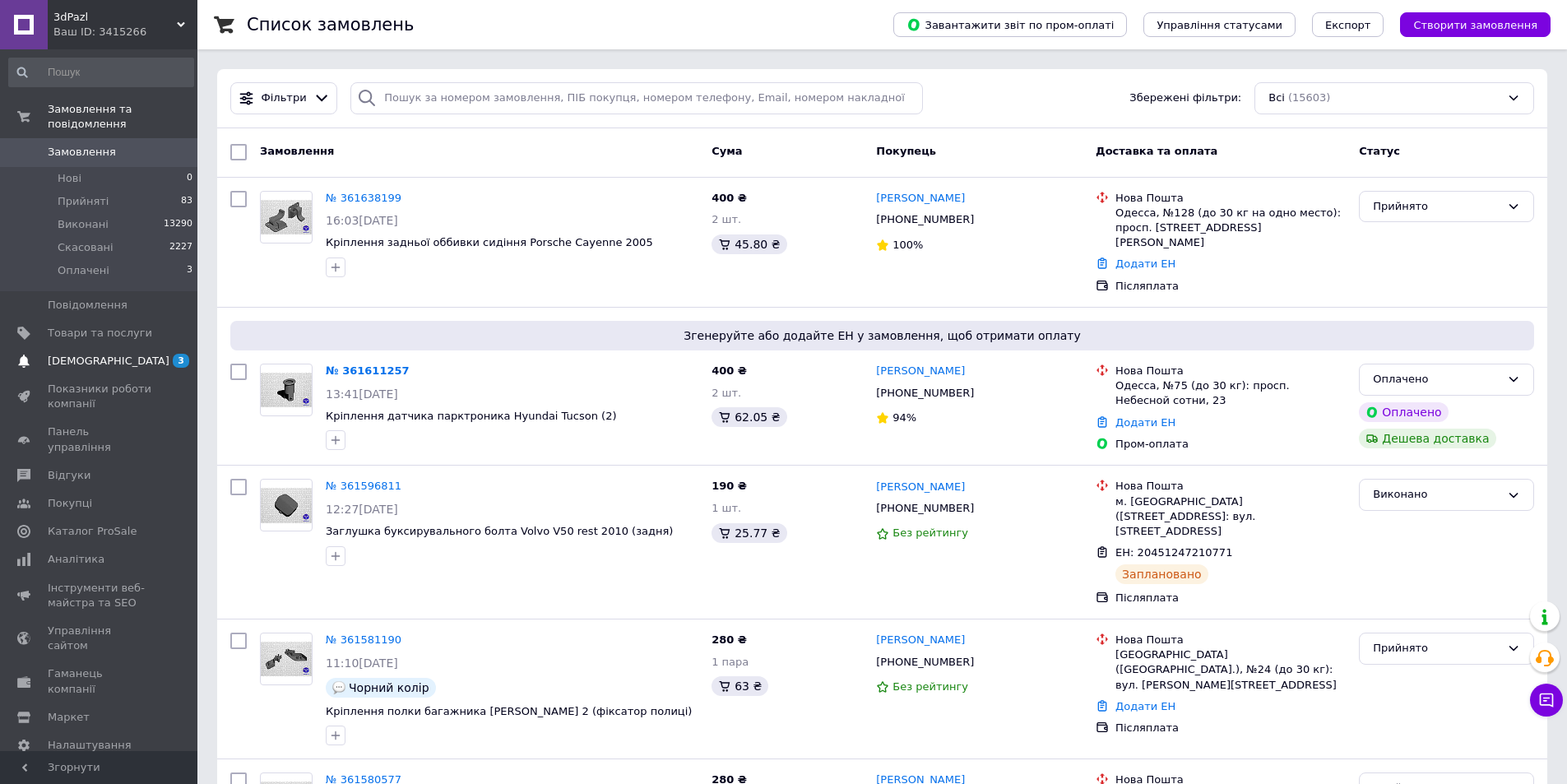
click at [74, 353] on span "[DEMOGRAPHIC_DATA]" at bounding box center [108, 361] width 122 height 15
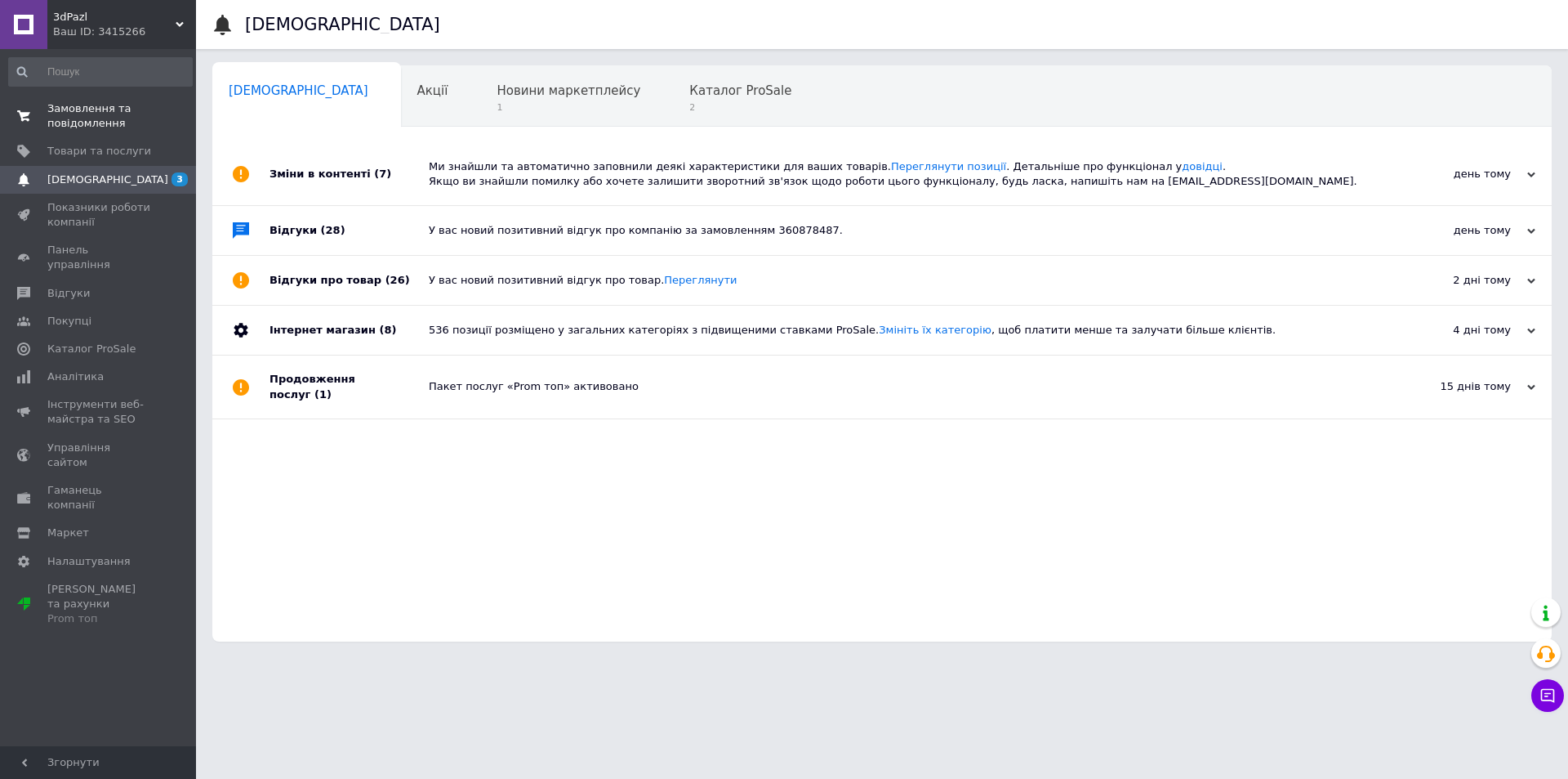
click at [87, 105] on span "Замовлення та повідомлення" at bounding box center [99, 116] width 103 height 29
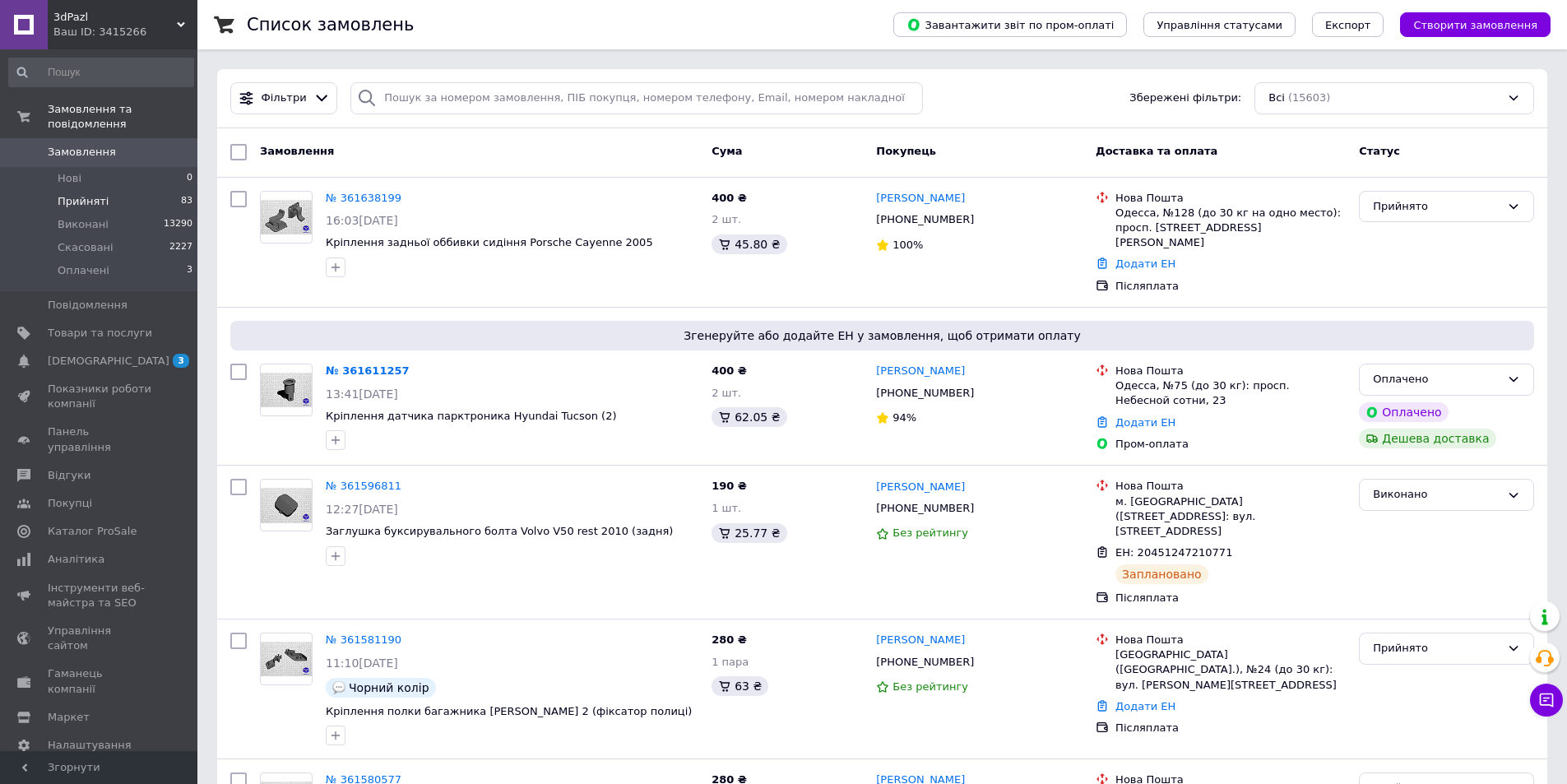
click at [96, 194] on span "Прийняті" at bounding box center [83, 202] width 51 height 15
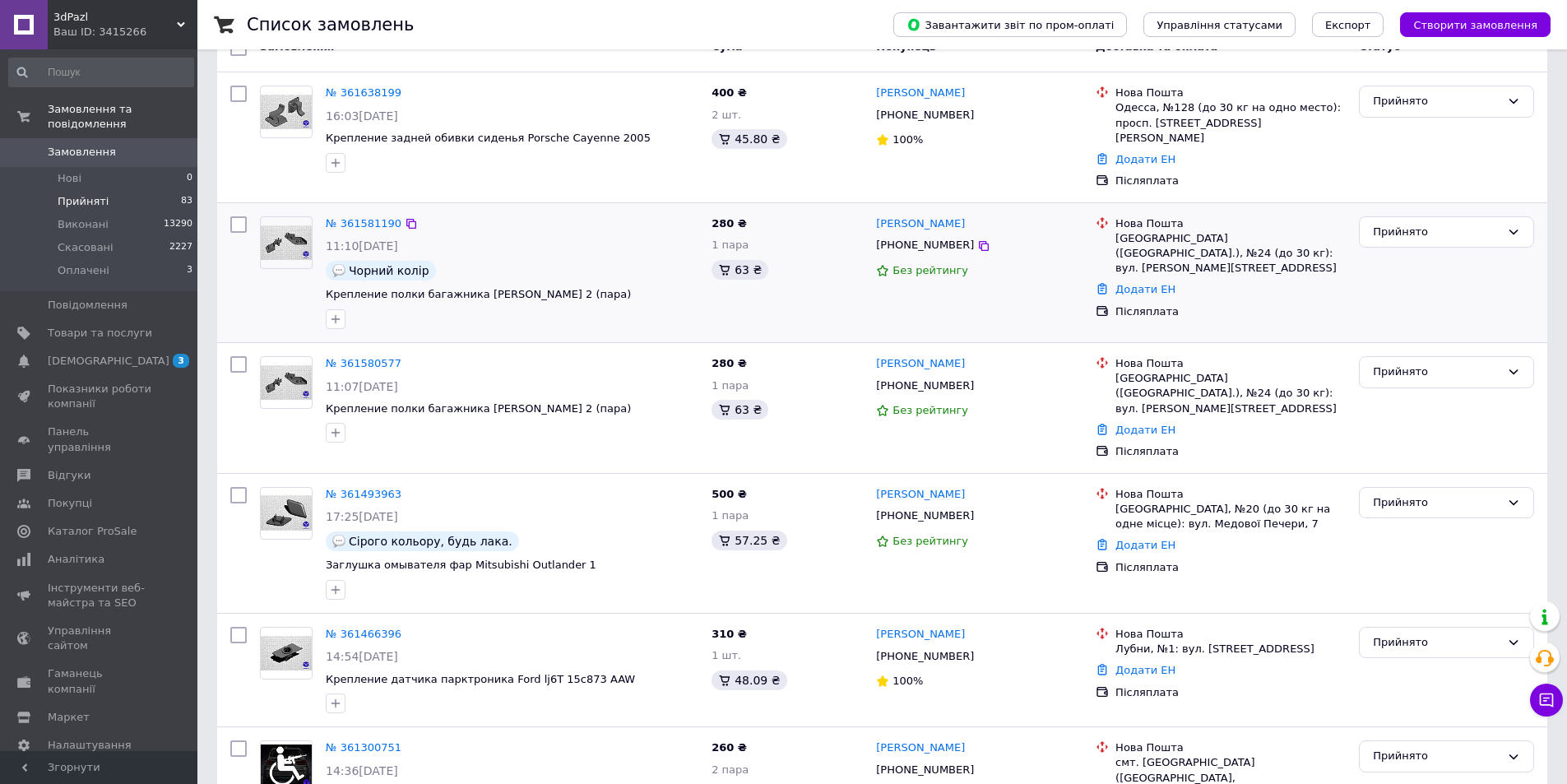
scroll to position [165, 0]
click at [352, 487] on link "№ 361493963" at bounding box center [364, 492] width 76 height 12
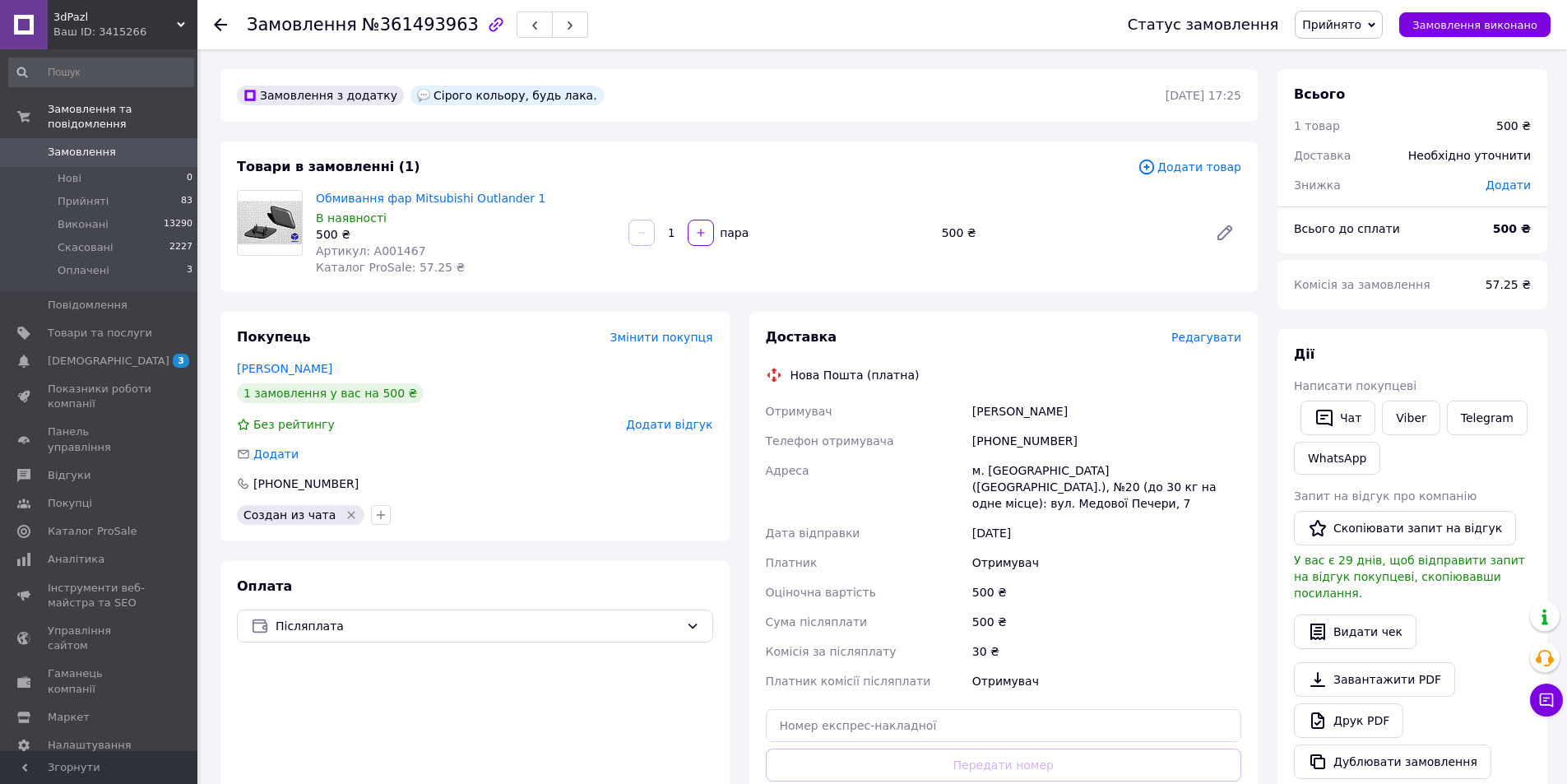
click at [1199, 342] on span "Редагувати" at bounding box center [1207, 337] width 70 height 13
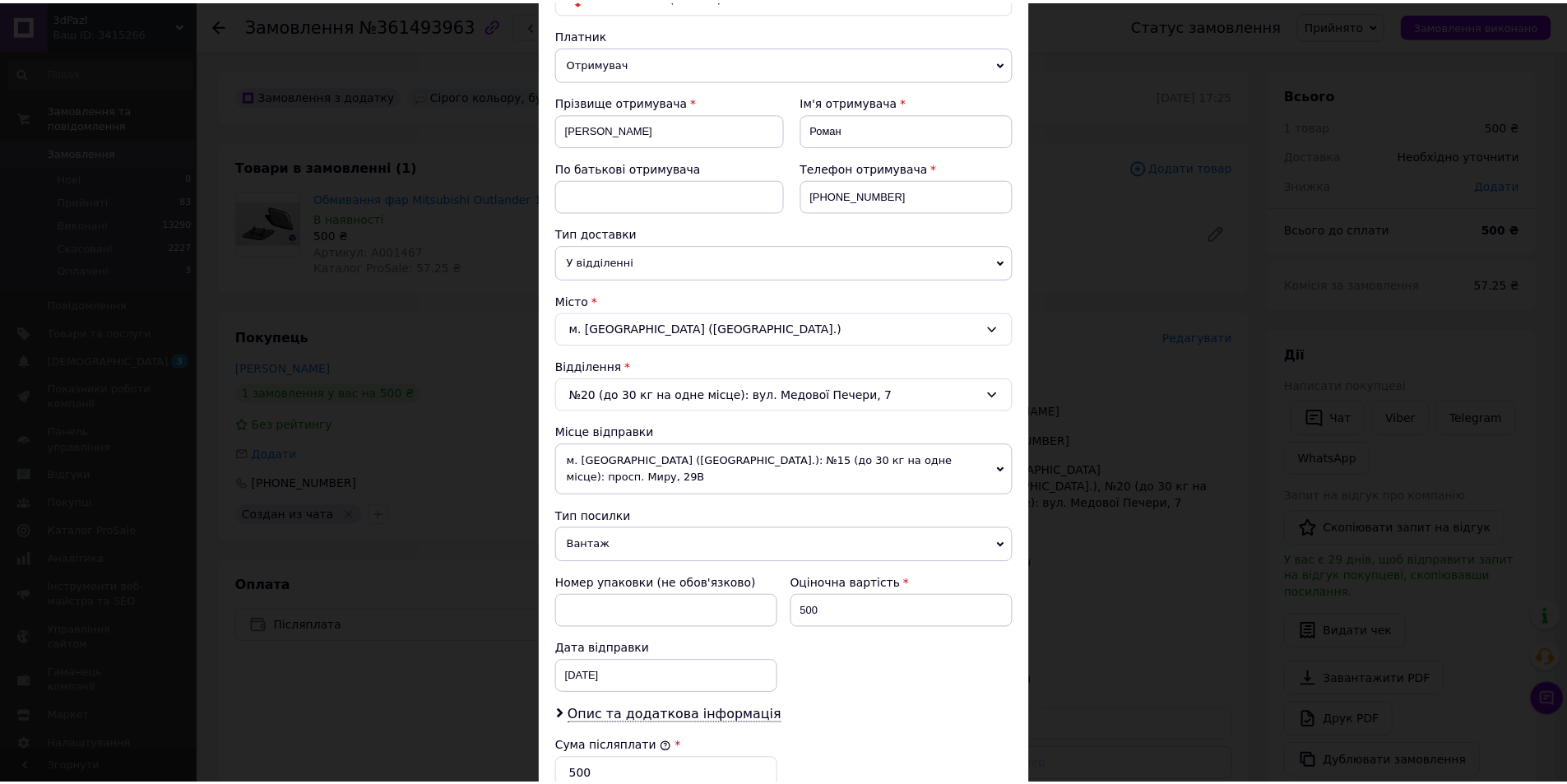
scroll to position [488, 0]
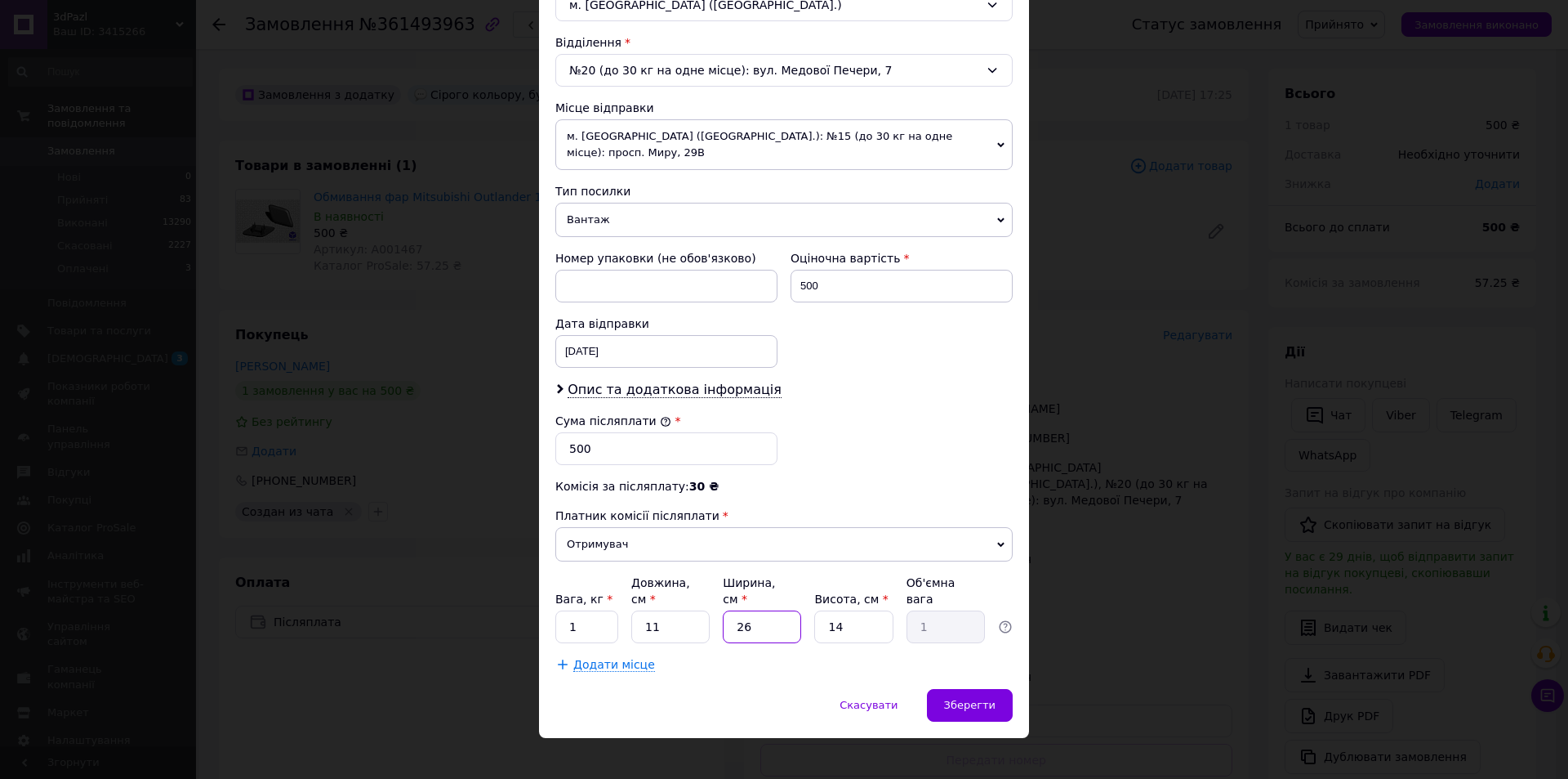
click at [761, 613] on input "26" at bounding box center [761, 627] width 78 height 33
type input "2"
type input "0.1"
type input "9"
type input "0.35"
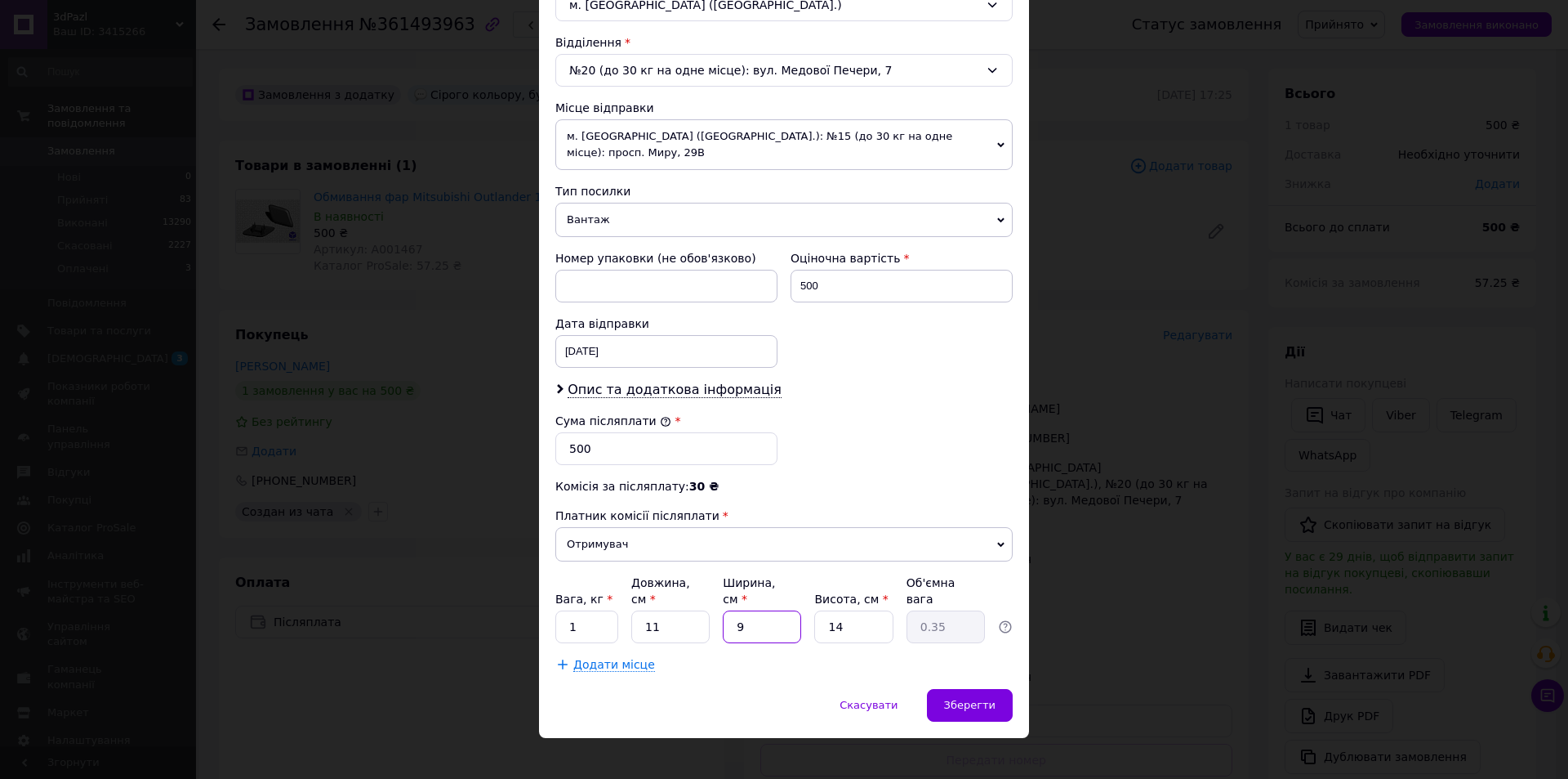
type input "9"
click at [594, 618] on input "1" at bounding box center [586, 627] width 63 height 33
type input "0.35"
click at [972, 698] on span "Зберегти" at bounding box center [970, 704] width 52 height 12
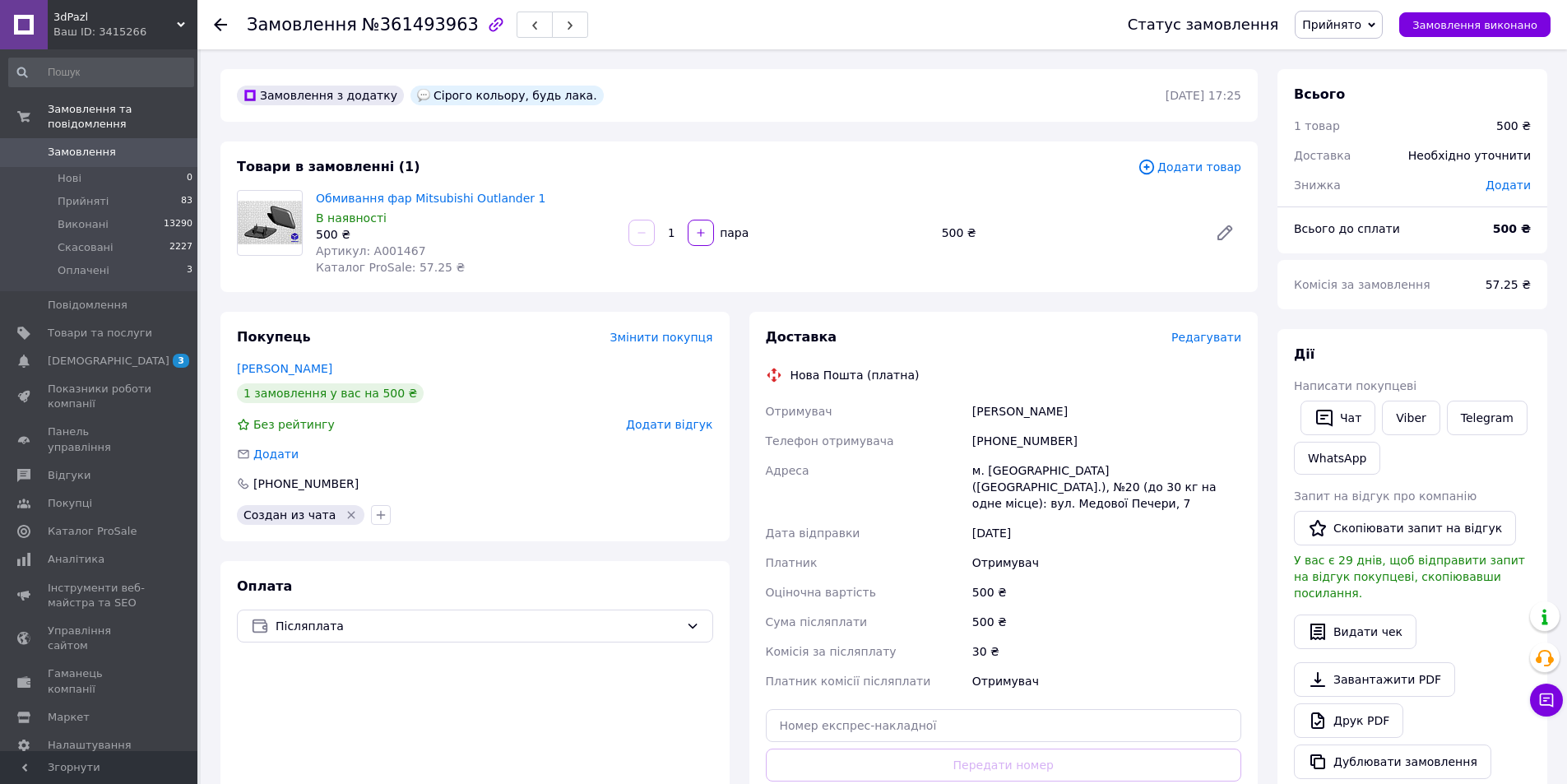
click at [1017, 437] on div "[PHONE_NUMBER]" at bounding box center [1107, 440] width 276 height 29
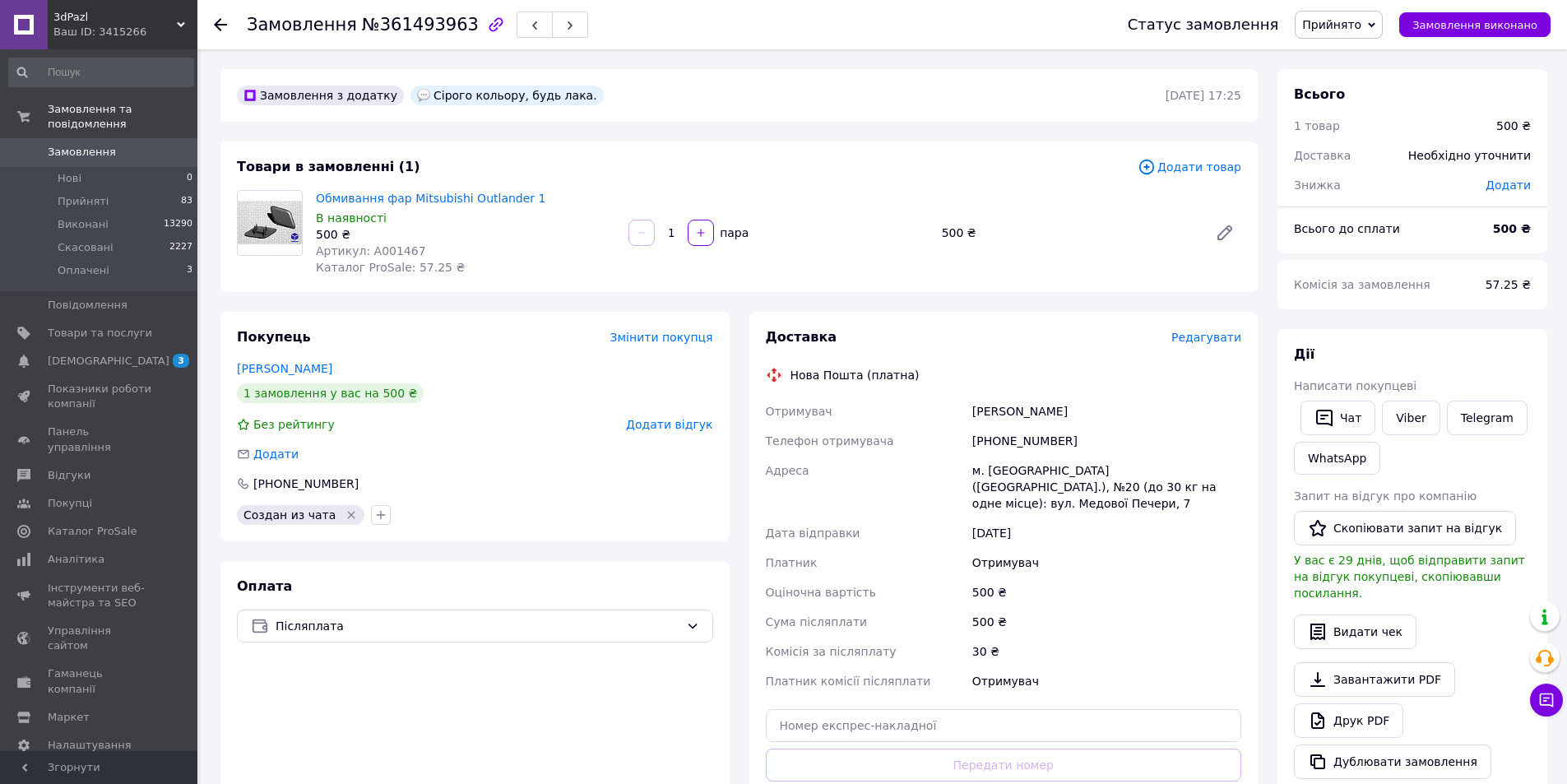
click at [988, 409] on div "[PERSON_NAME]" at bounding box center [1107, 411] width 276 height 29
copy div "[PERSON_NAME]"
click at [1454, 28] on span "Замовлення виконано" at bounding box center [1475, 25] width 125 height 12
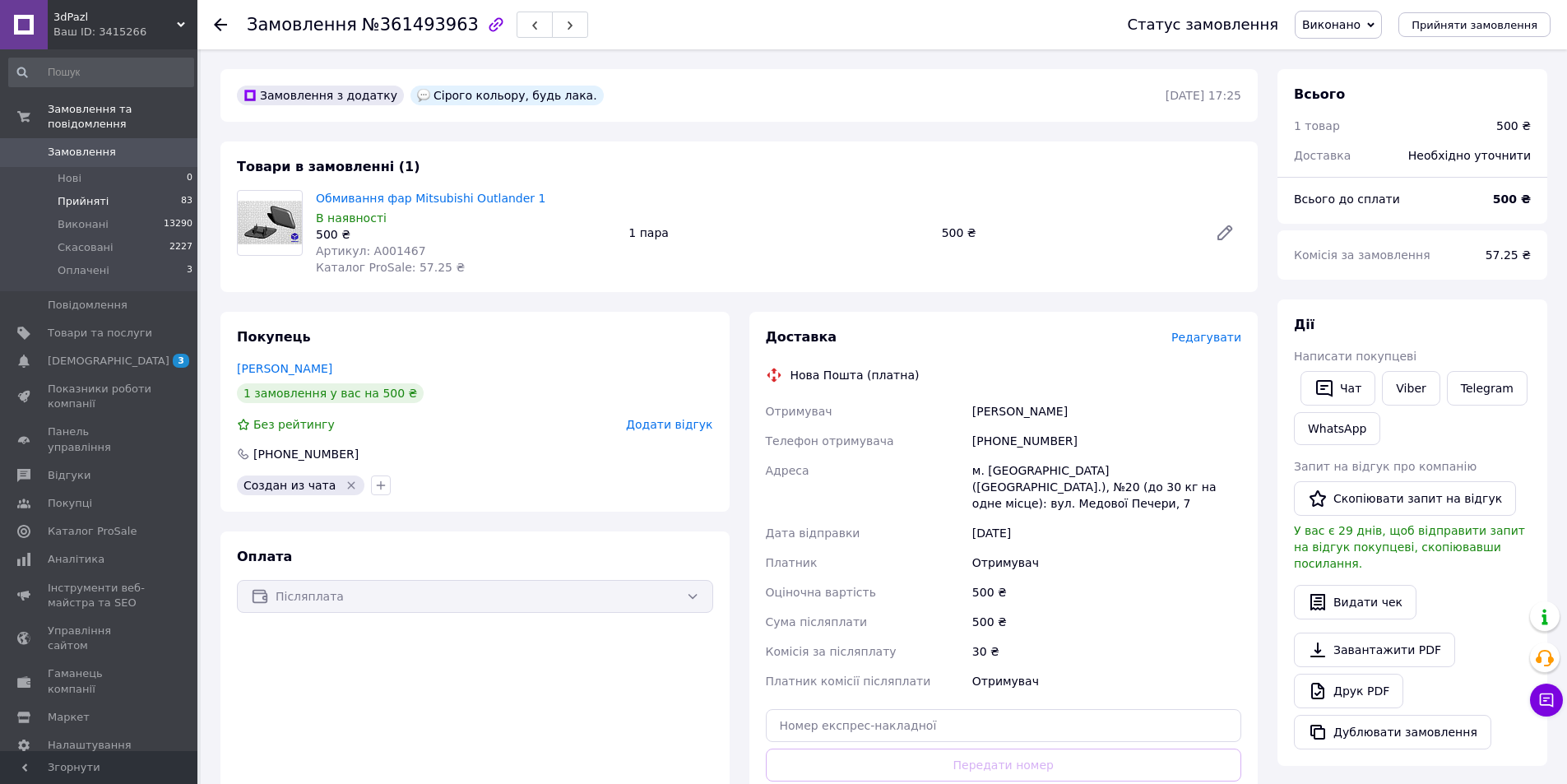
click at [89, 194] on span "Прийняті" at bounding box center [83, 202] width 51 height 15
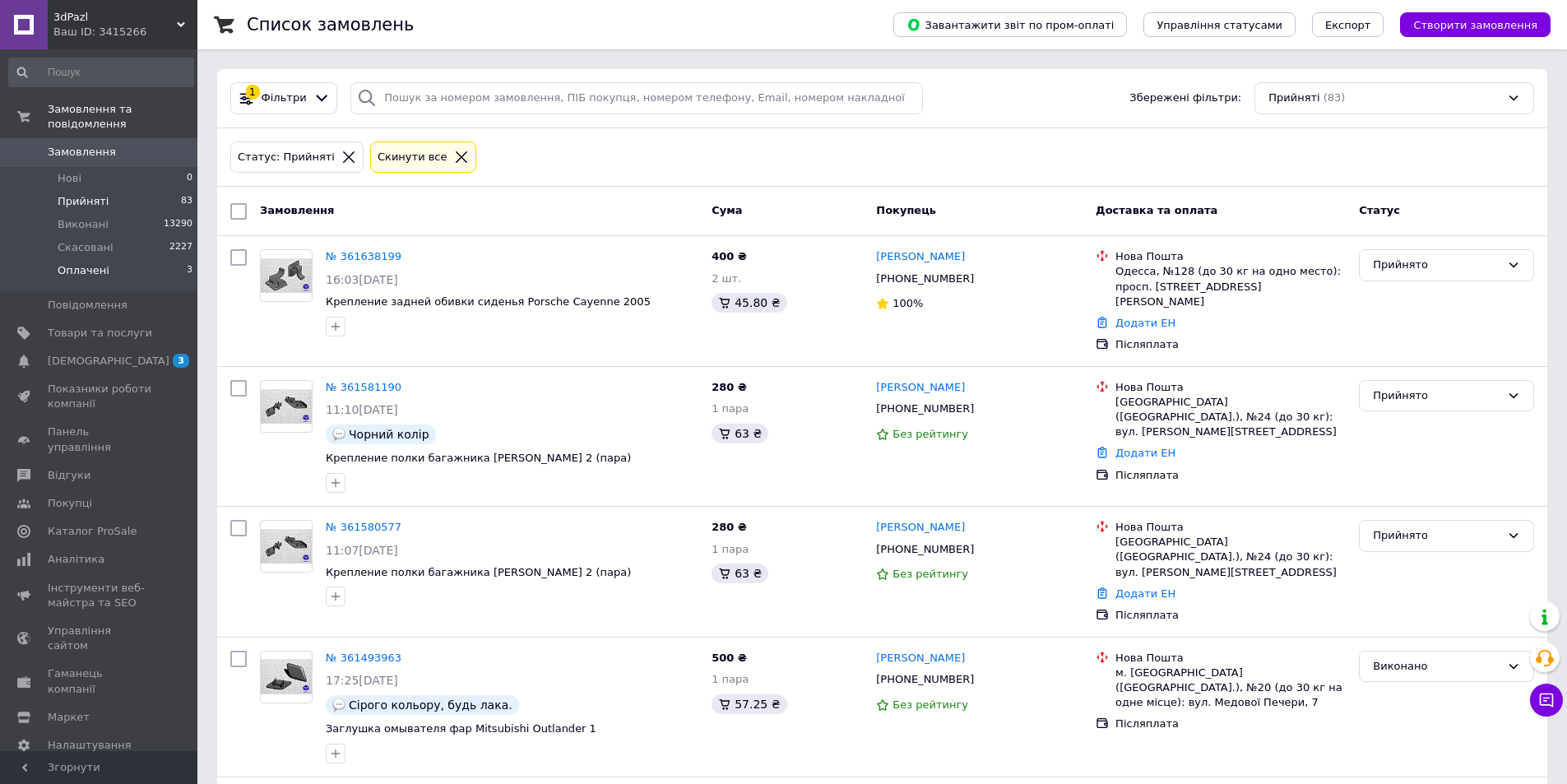
click at [93, 263] on span "Оплачені" at bounding box center [83, 271] width 52 height 15
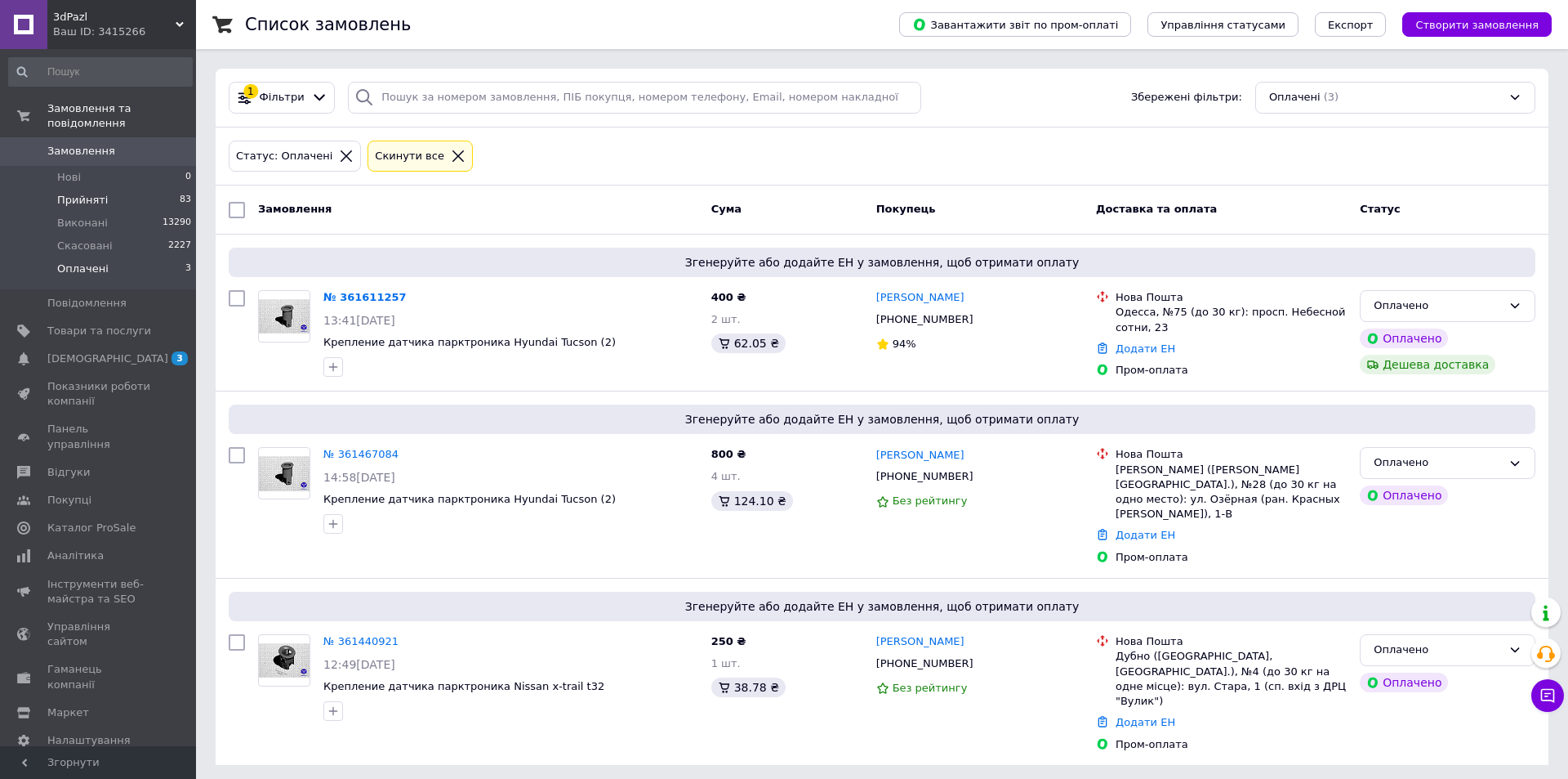
click at [88, 193] on span "Прийняті" at bounding box center [83, 200] width 51 height 15
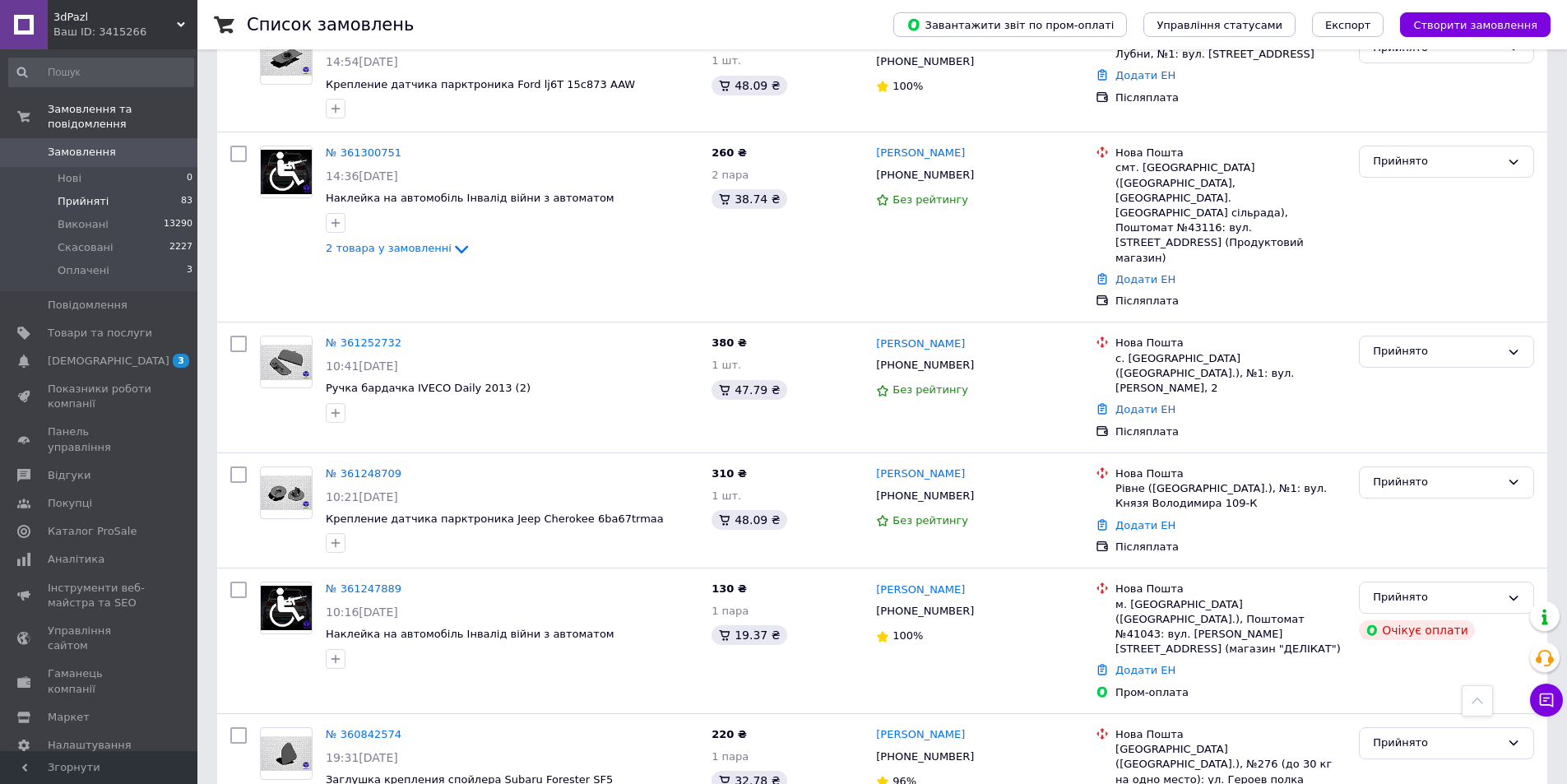
scroll to position [740, 0]
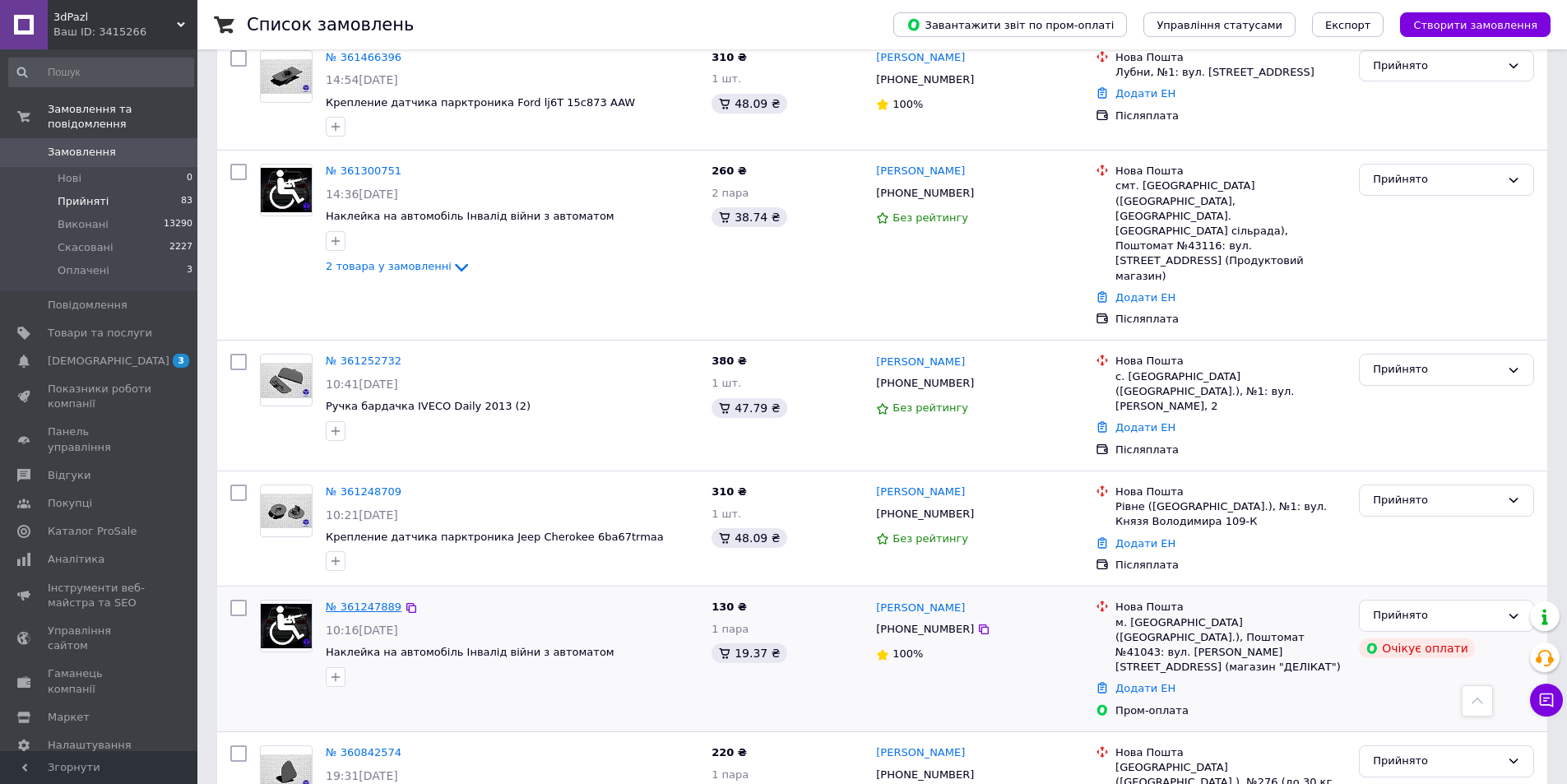
click at [345, 600] on link "№ 361247889" at bounding box center [364, 606] width 76 height 12
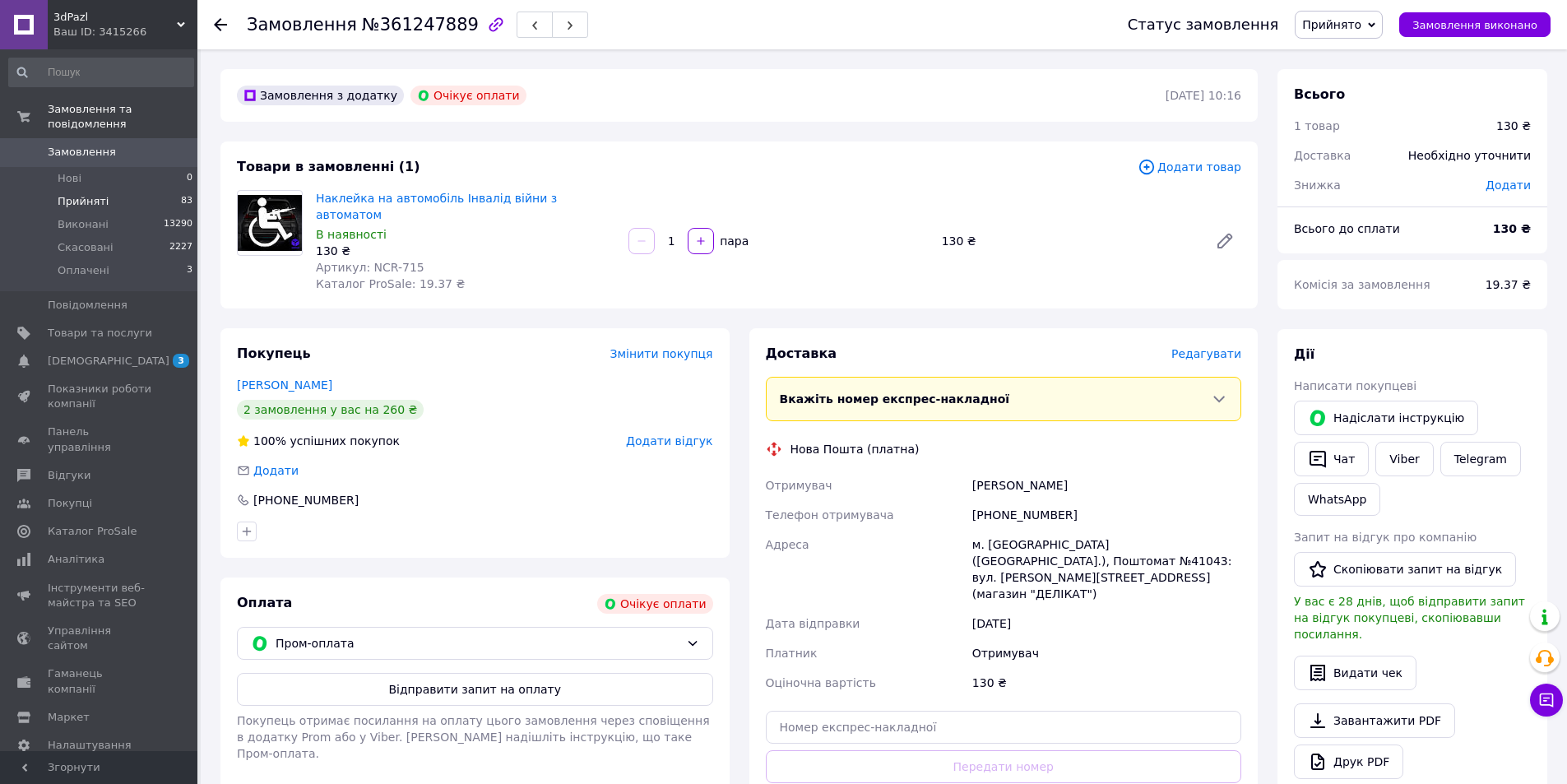
click at [95, 194] on span "Прийняті" at bounding box center [83, 202] width 51 height 15
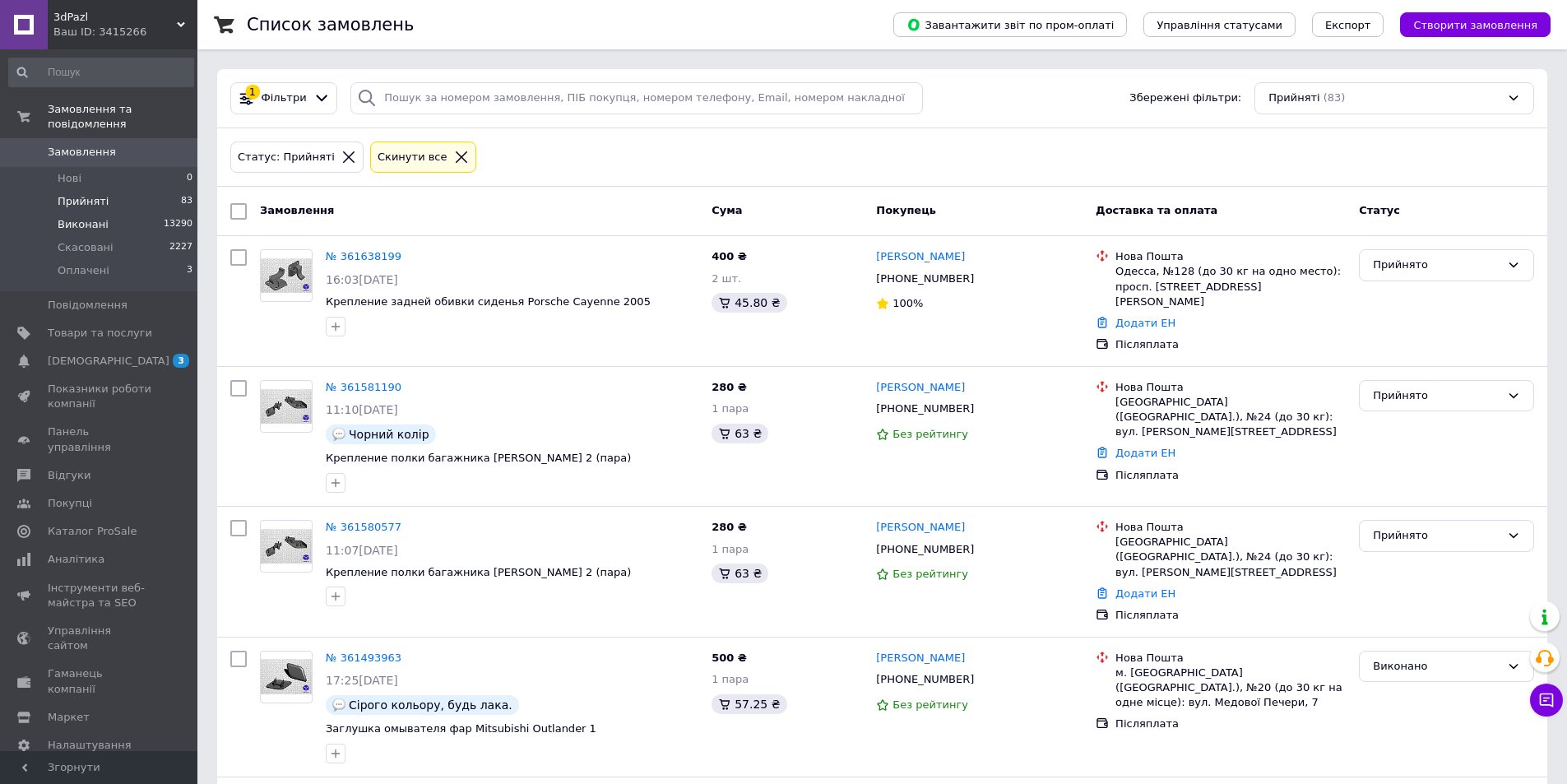
click at [91, 217] on span "Виконані" at bounding box center [83, 224] width 51 height 15
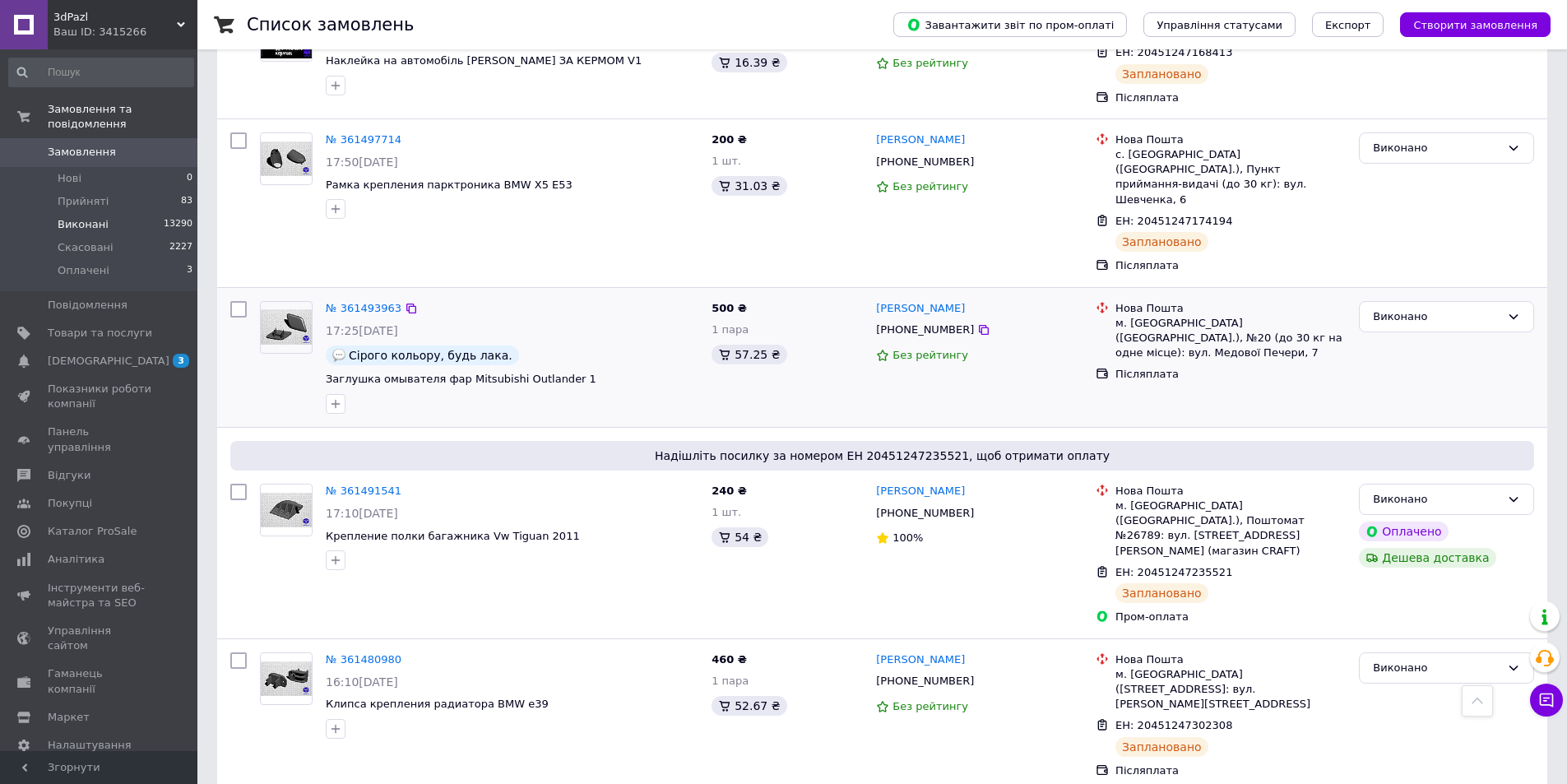
scroll to position [822, 0]
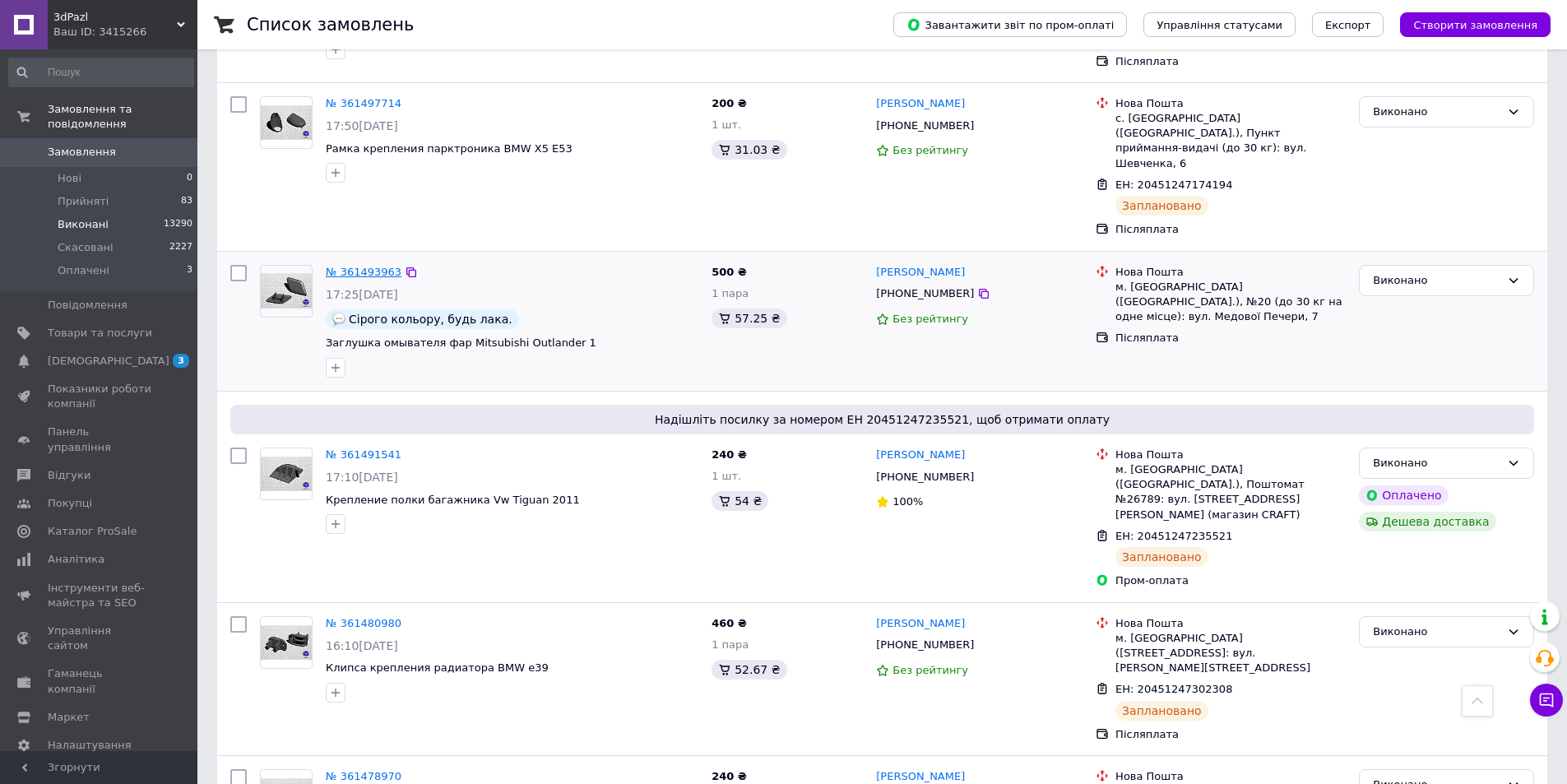
click at [362, 265] on link "№ 361493963" at bounding box center [364, 271] width 76 height 12
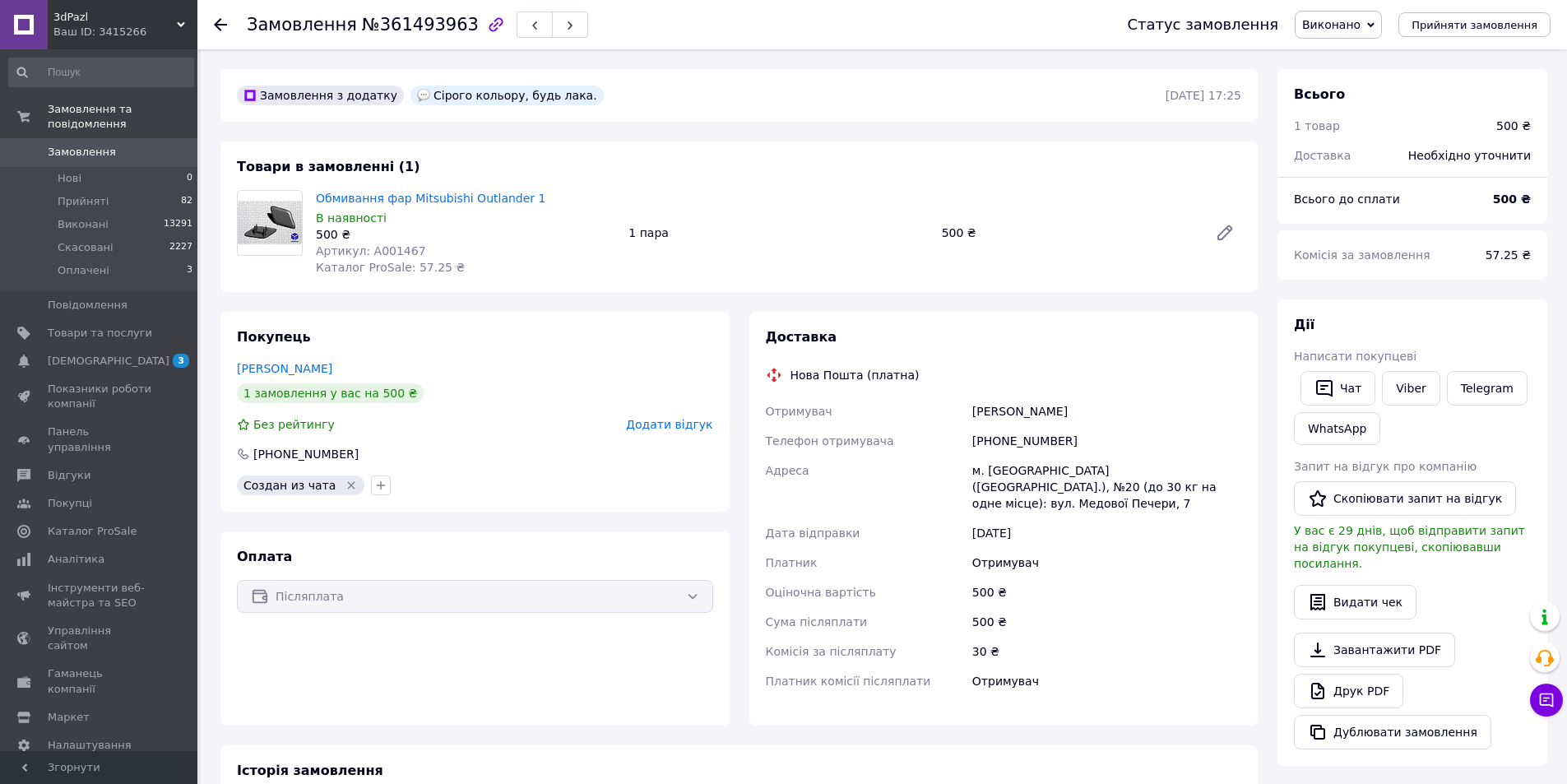
click at [1360, 27] on span "Виконано" at bounding box center [1332, 25] width 59 height 13
click at [1352, 56] on li "Прийнято" at bounding box center [1339, 58] width 85 height 25
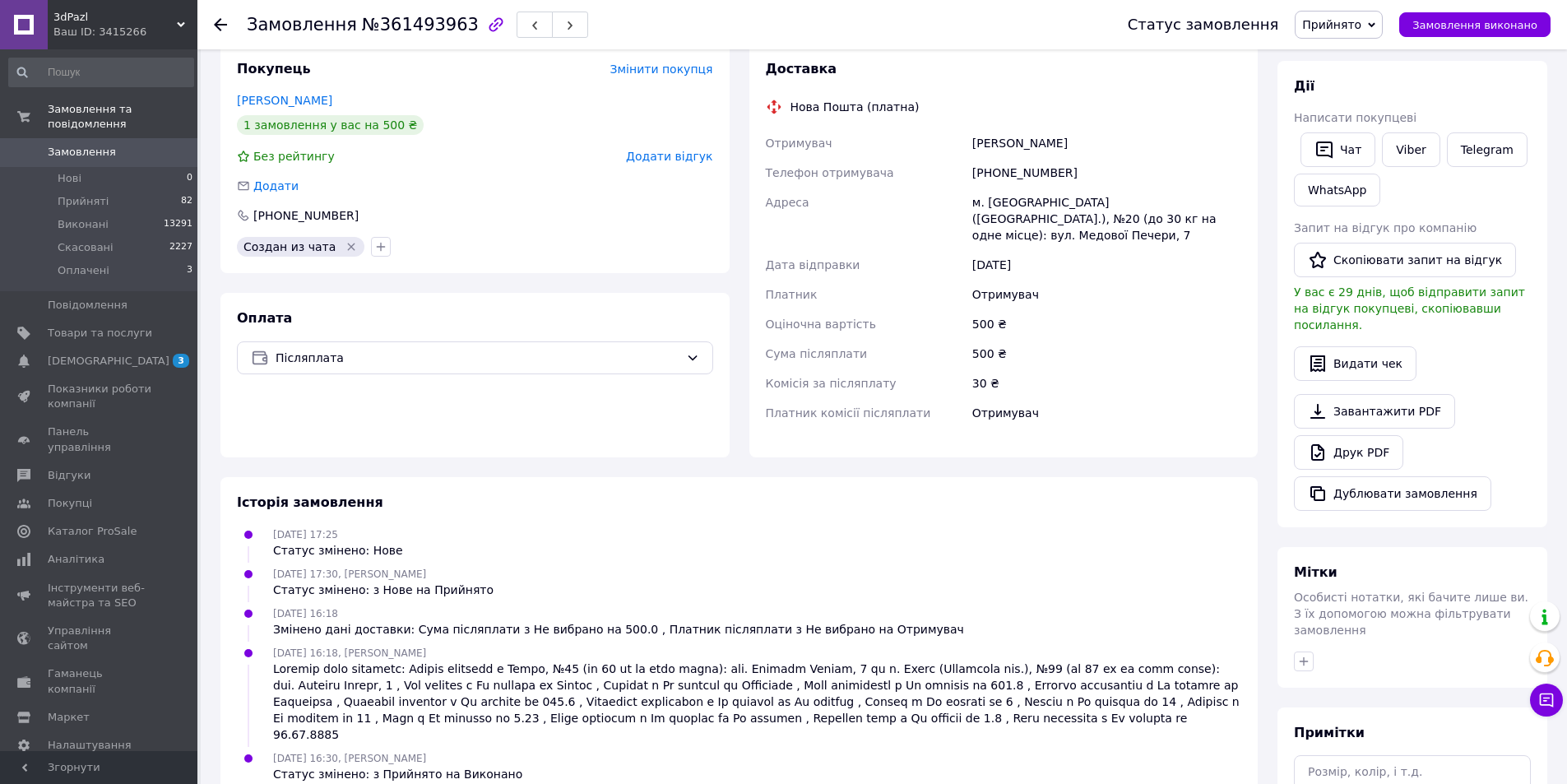
scroll to position [67, 0]
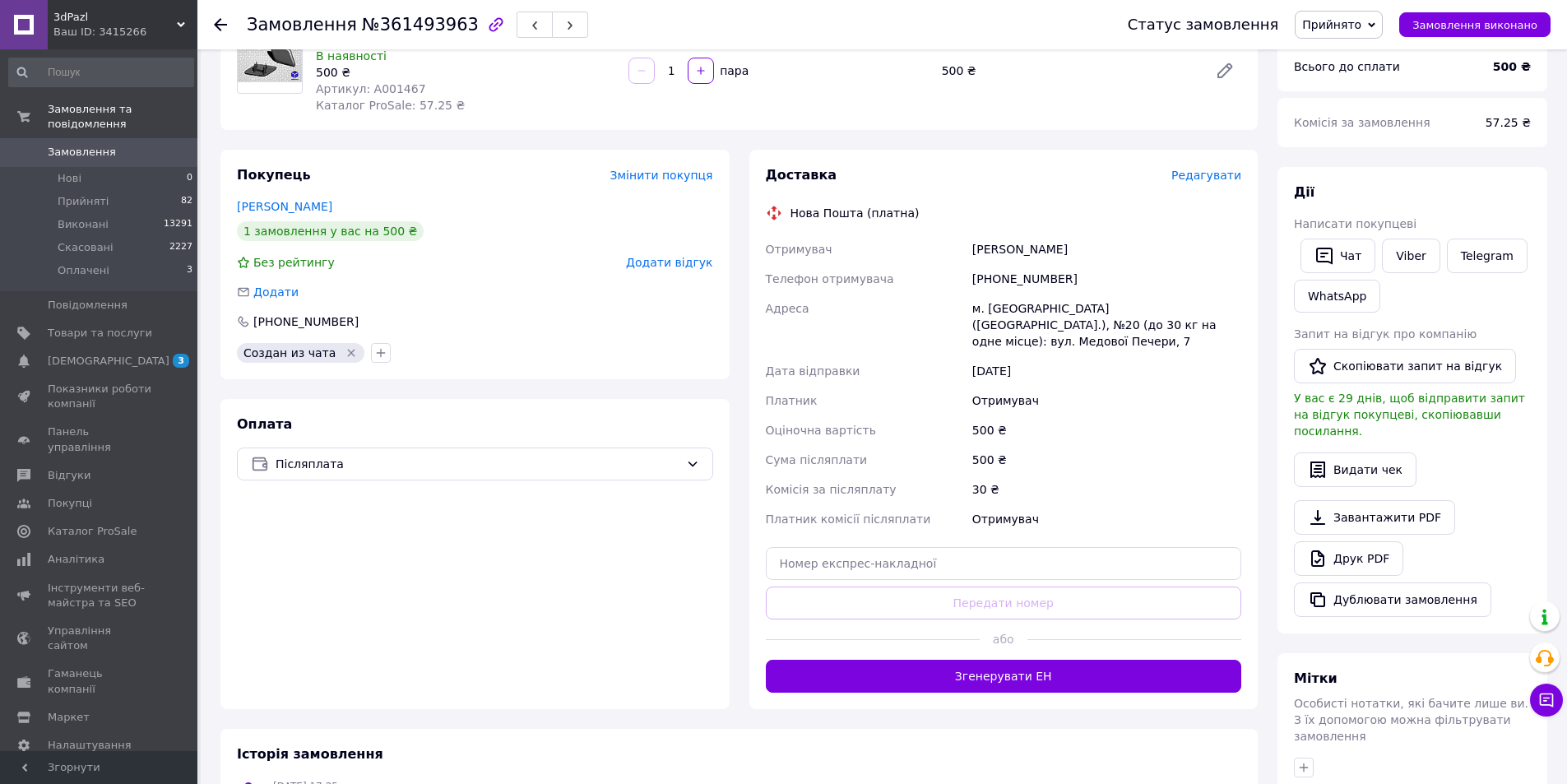
scroll to position [411, 0]
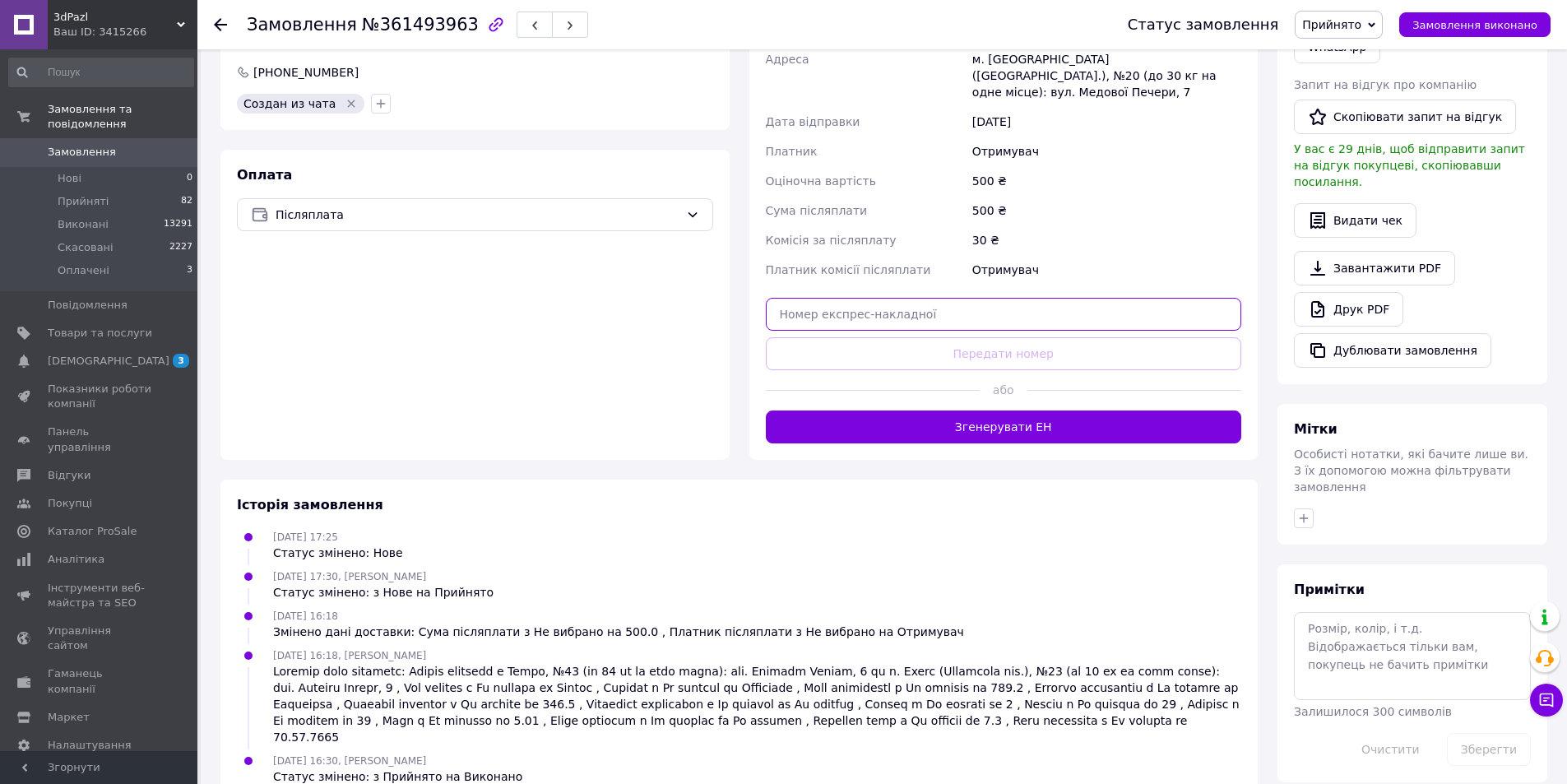
paste input "20451247330322"
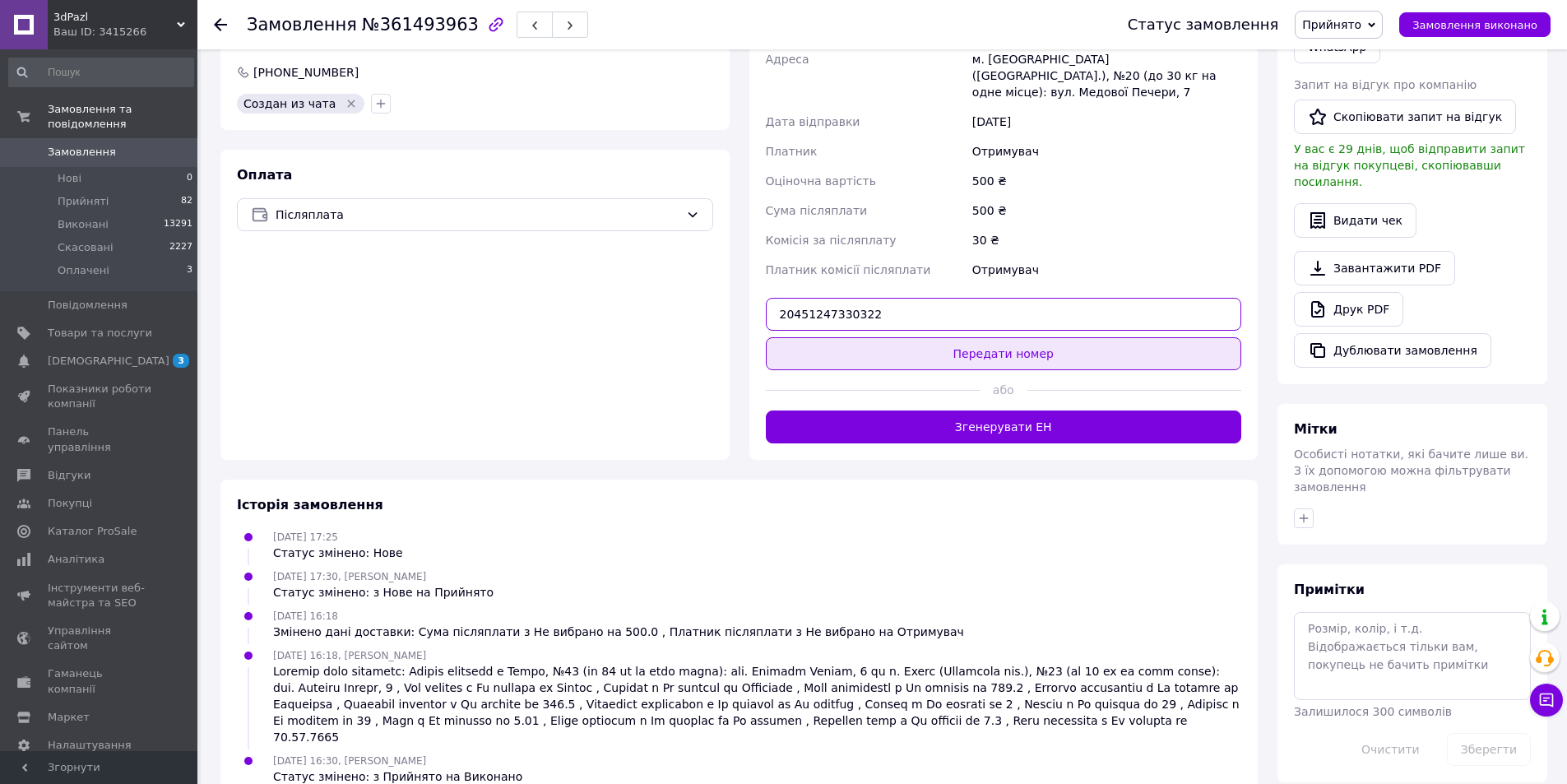
type input "20451247330322"
click at [1025, 337] on button "Передати номер" at bounding box center [1003, 353] width 477 height 33
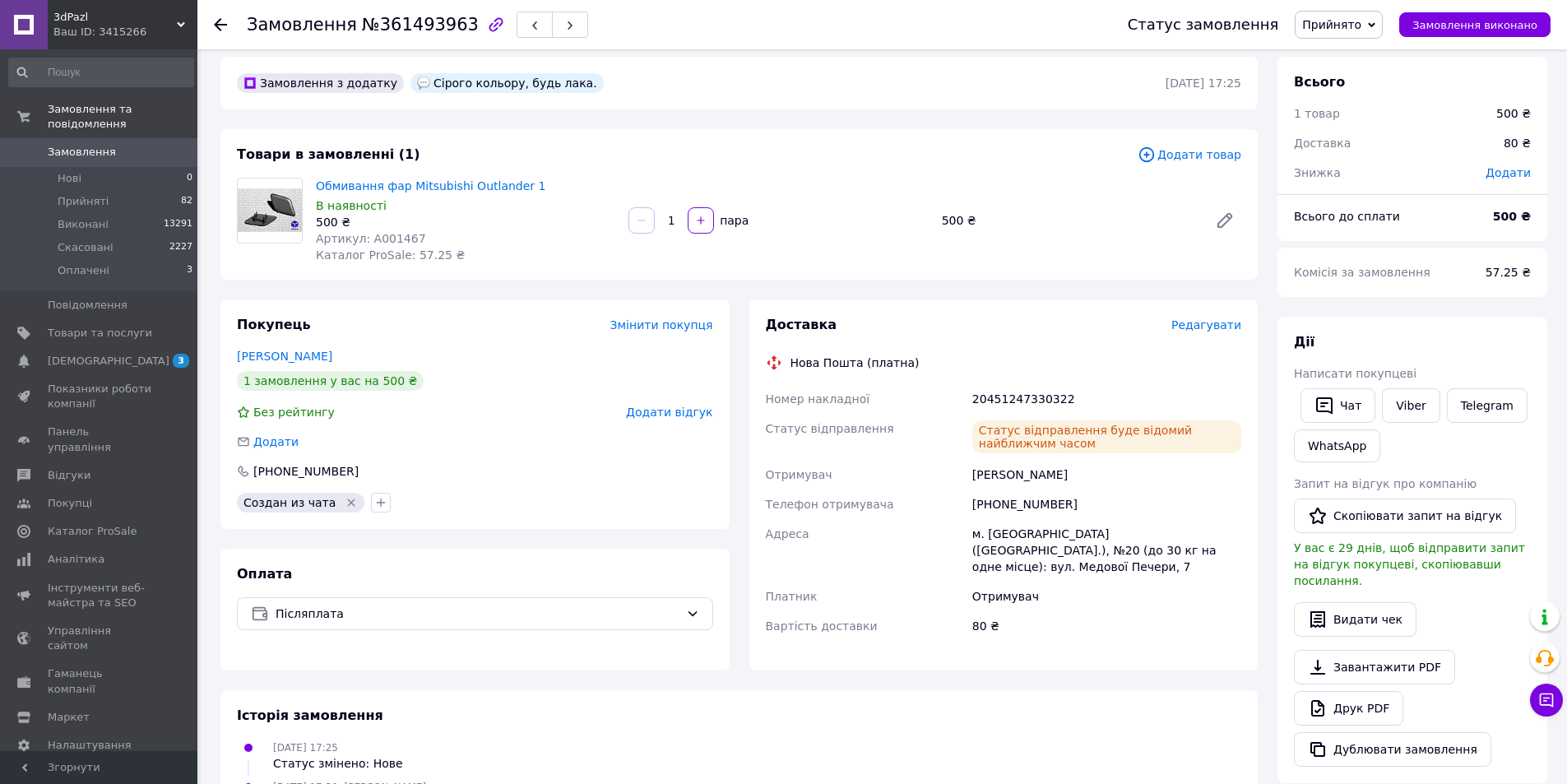
scroll to position [0, 0]
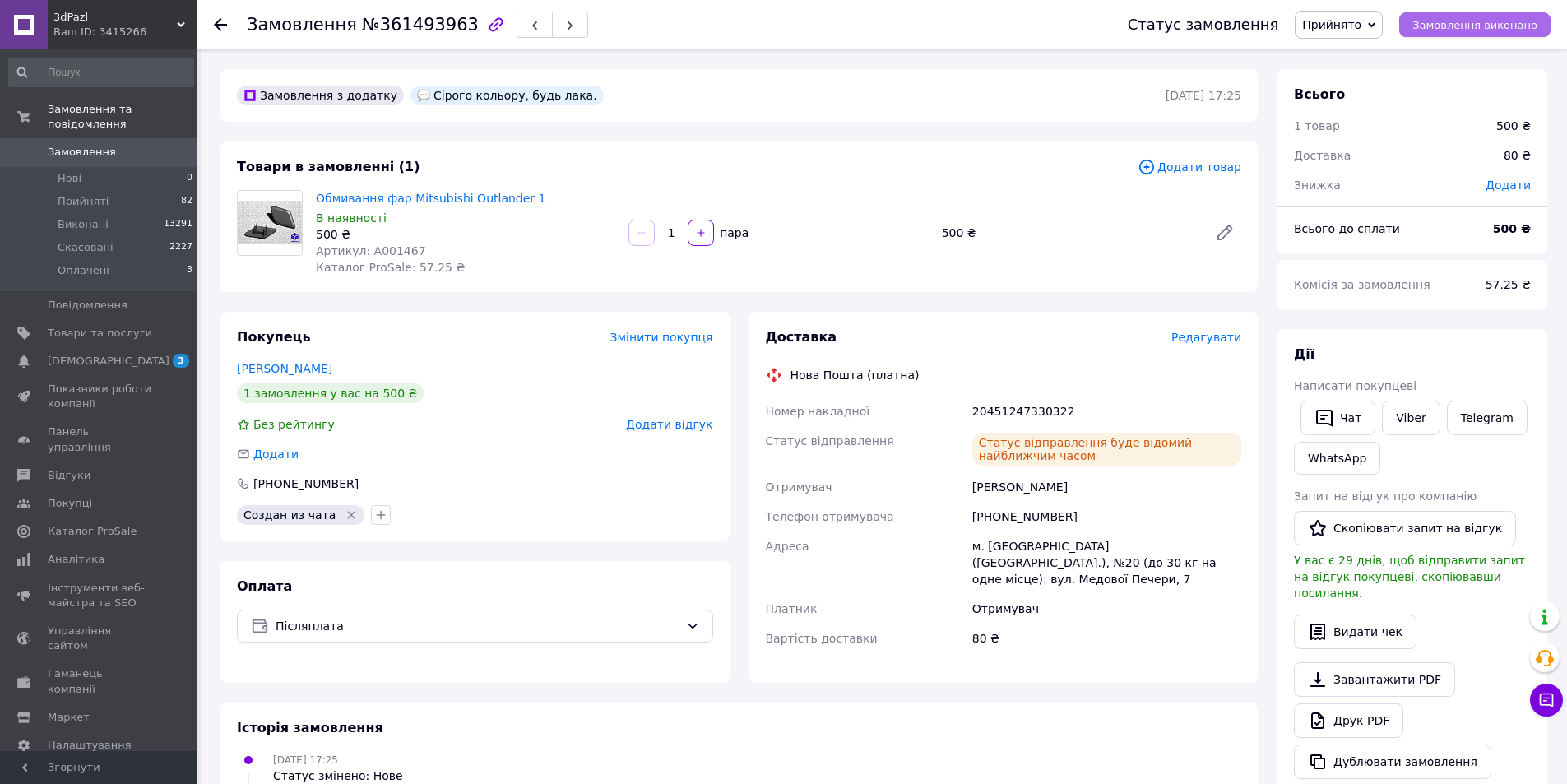
click at [1454, 19] on span "Замовлення виконано" at bounding box center [1475, 25] width 125 height 12
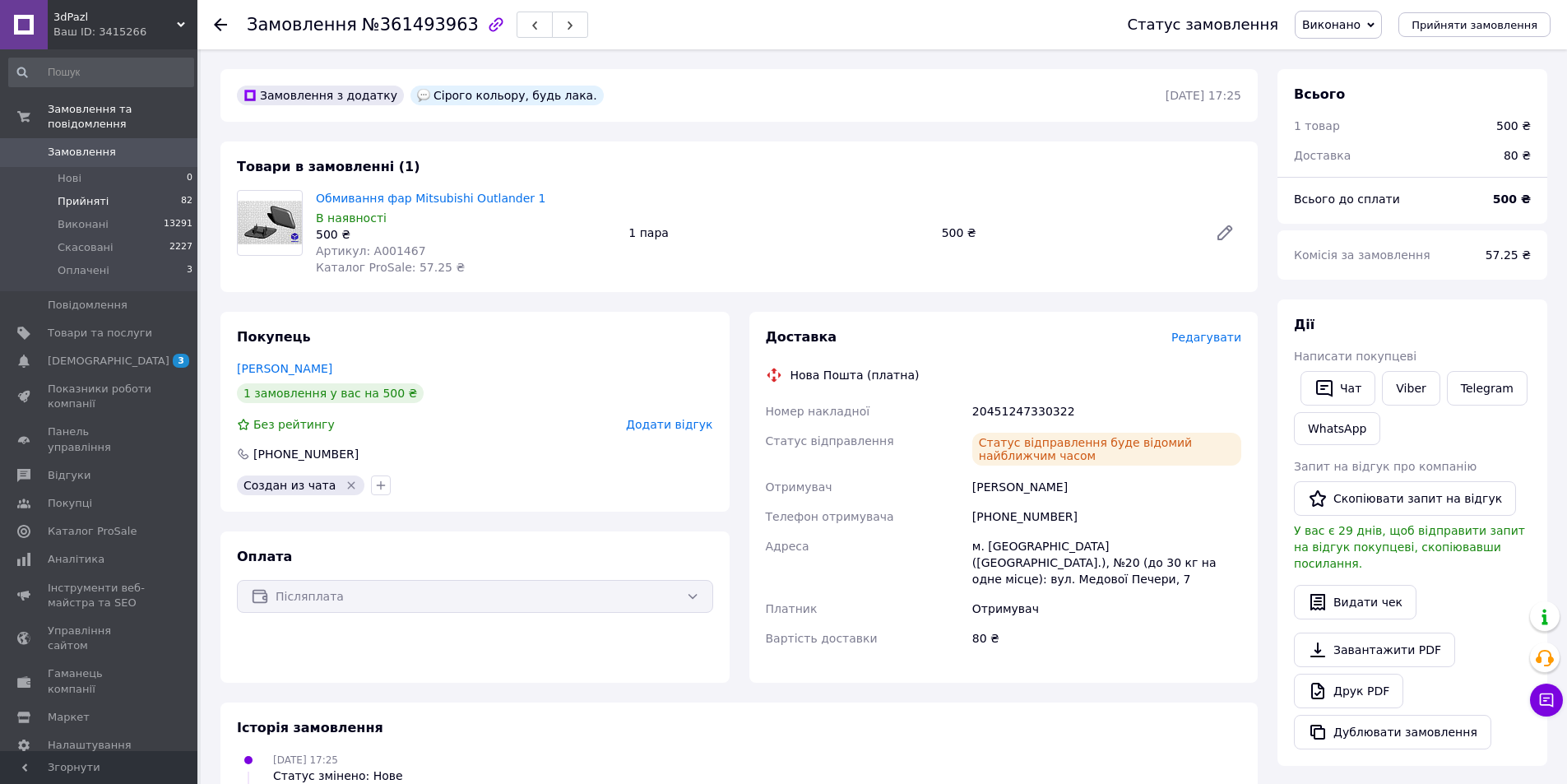
click at [87, 194] on span "Прийняті" at bounding box center [83, 202] width 51 height 15
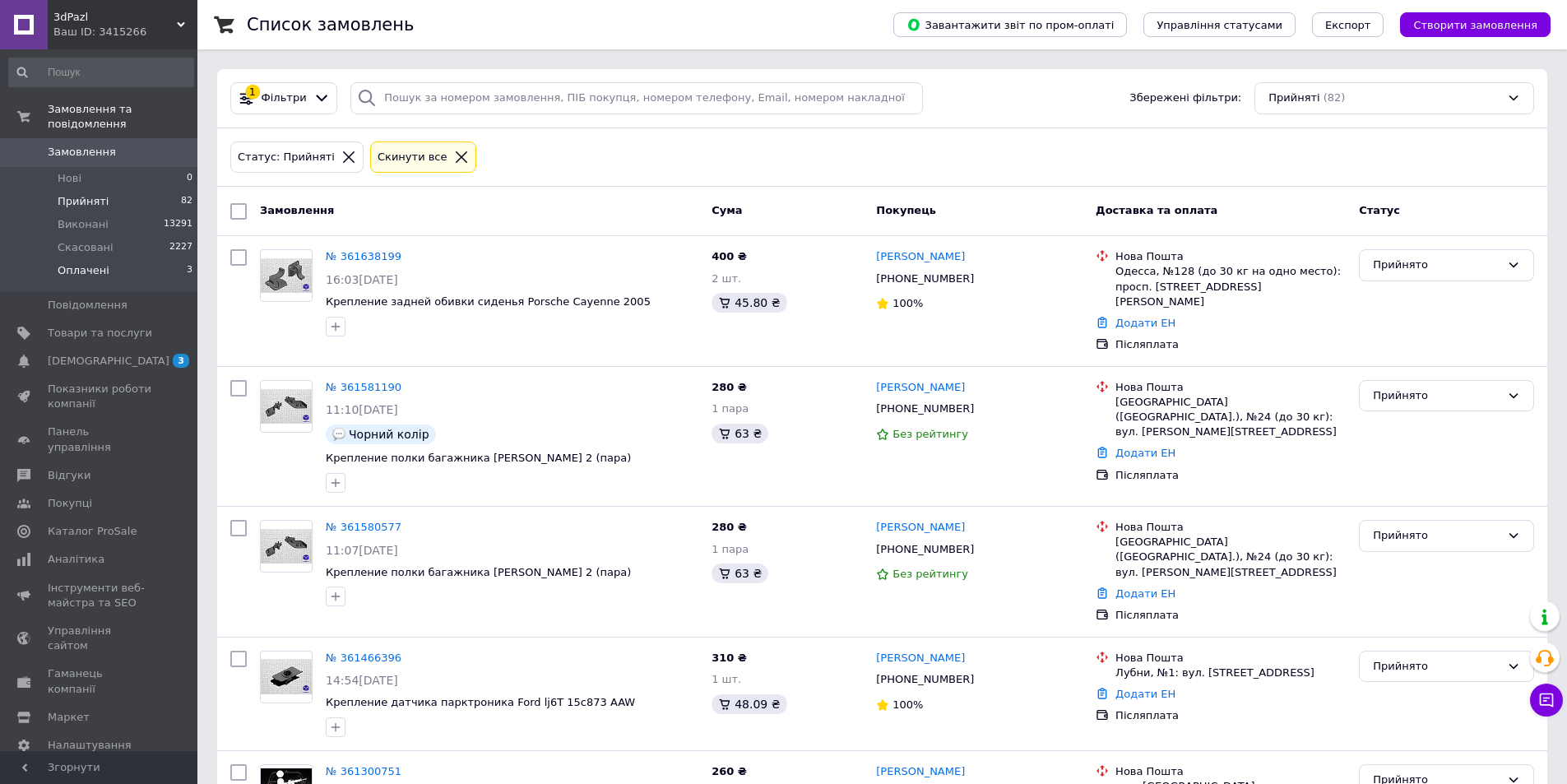
click at [75, 263] on span "Оплачені" at bounding box center [83, 271] width 52 height 15
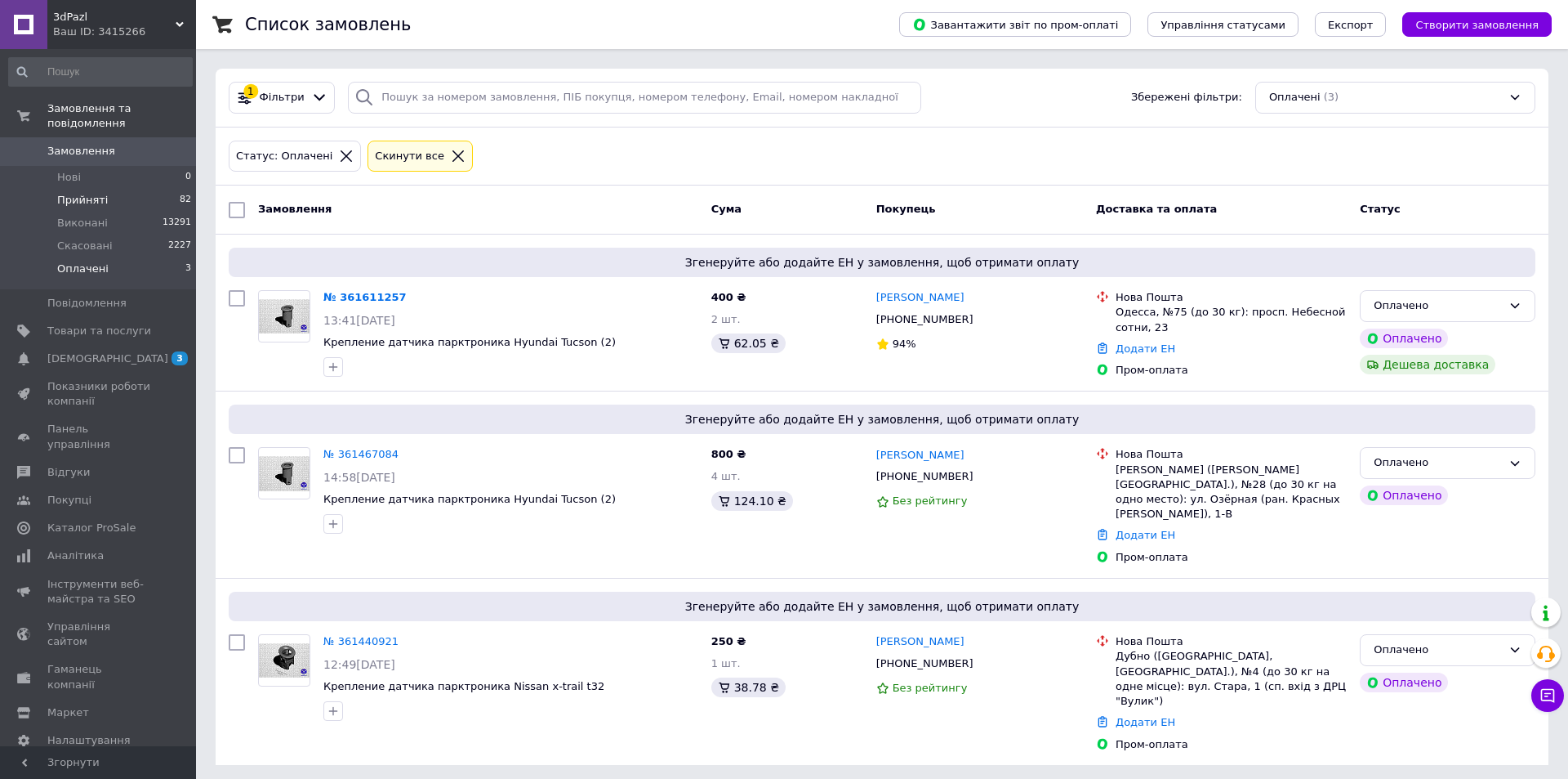
click at [104, 189] on li "Прийняті 82" at bounding box center [101, 200] width 201 height 23
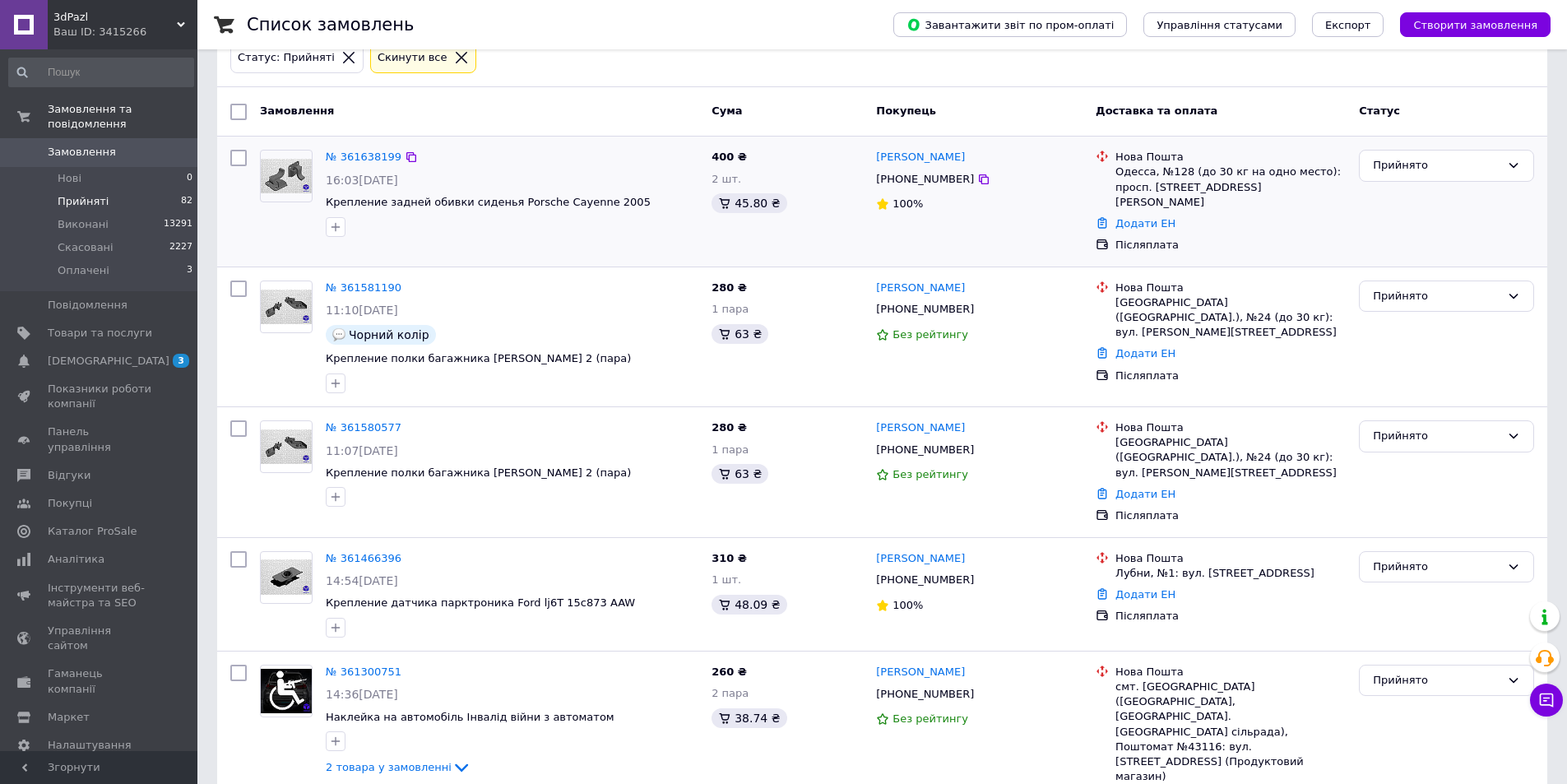
scroll to position [329, 0]
